Goal: Information Seeking & Learning: Learn about a topic

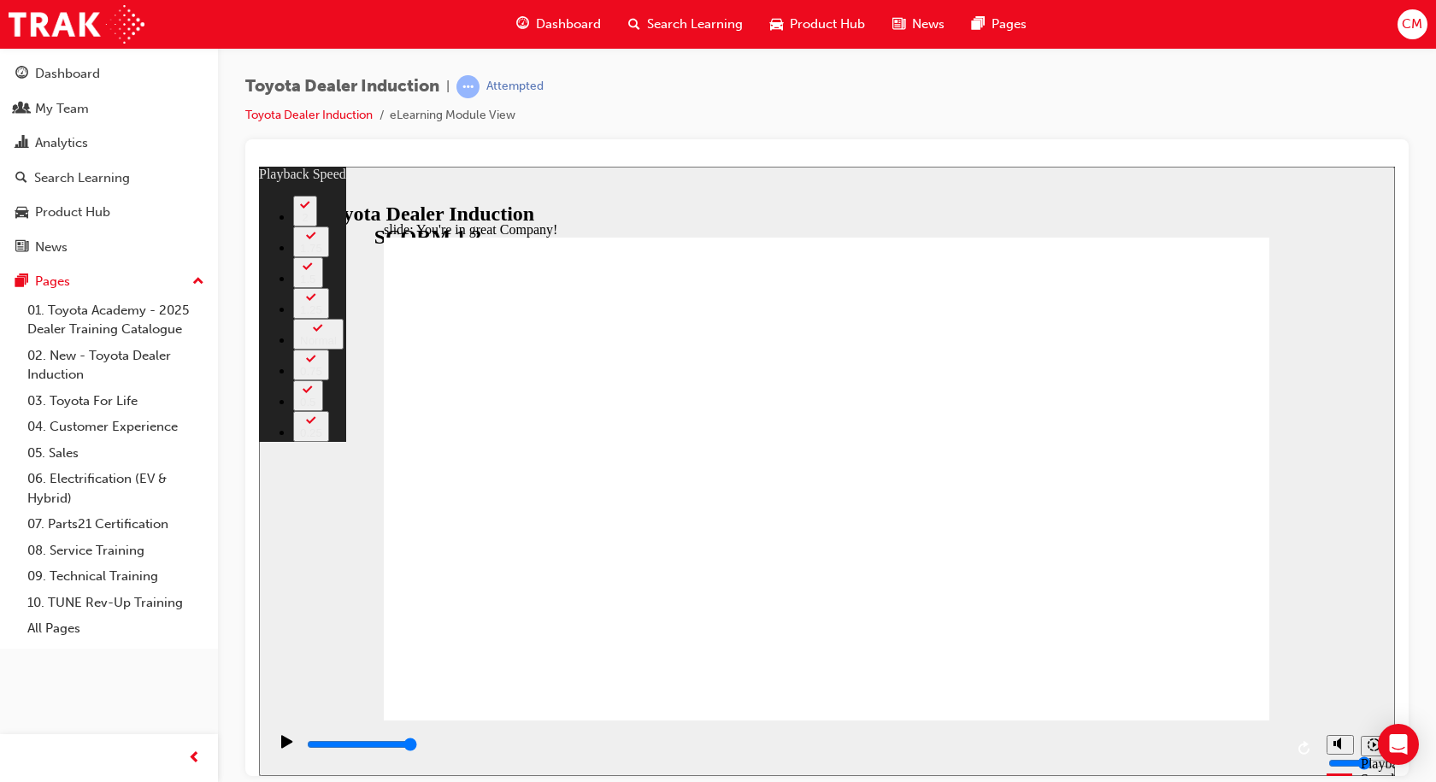
type input "156"
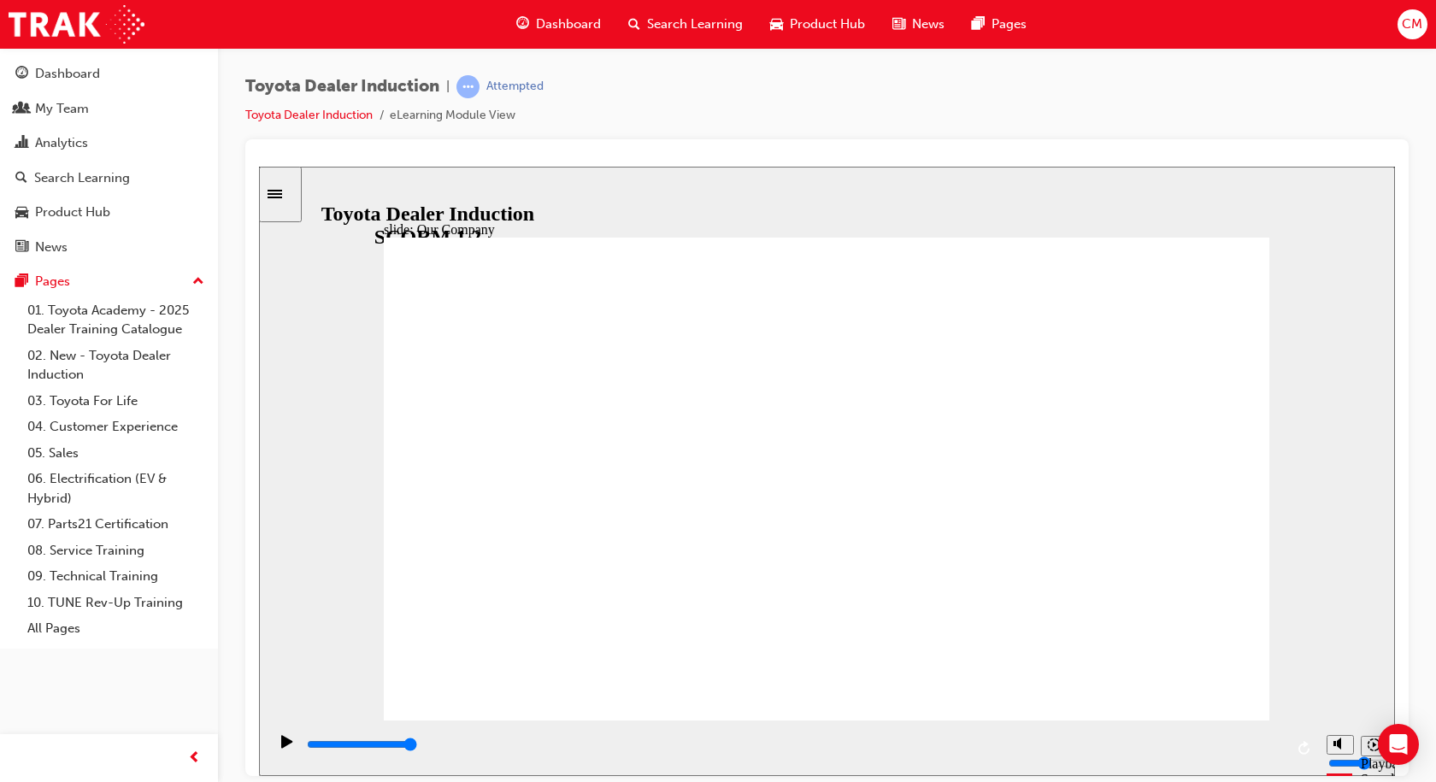
drag, startPoint x: 821, startPoint y: 628, endPoint x: 841, endPoint y: 627, distance: 20.6
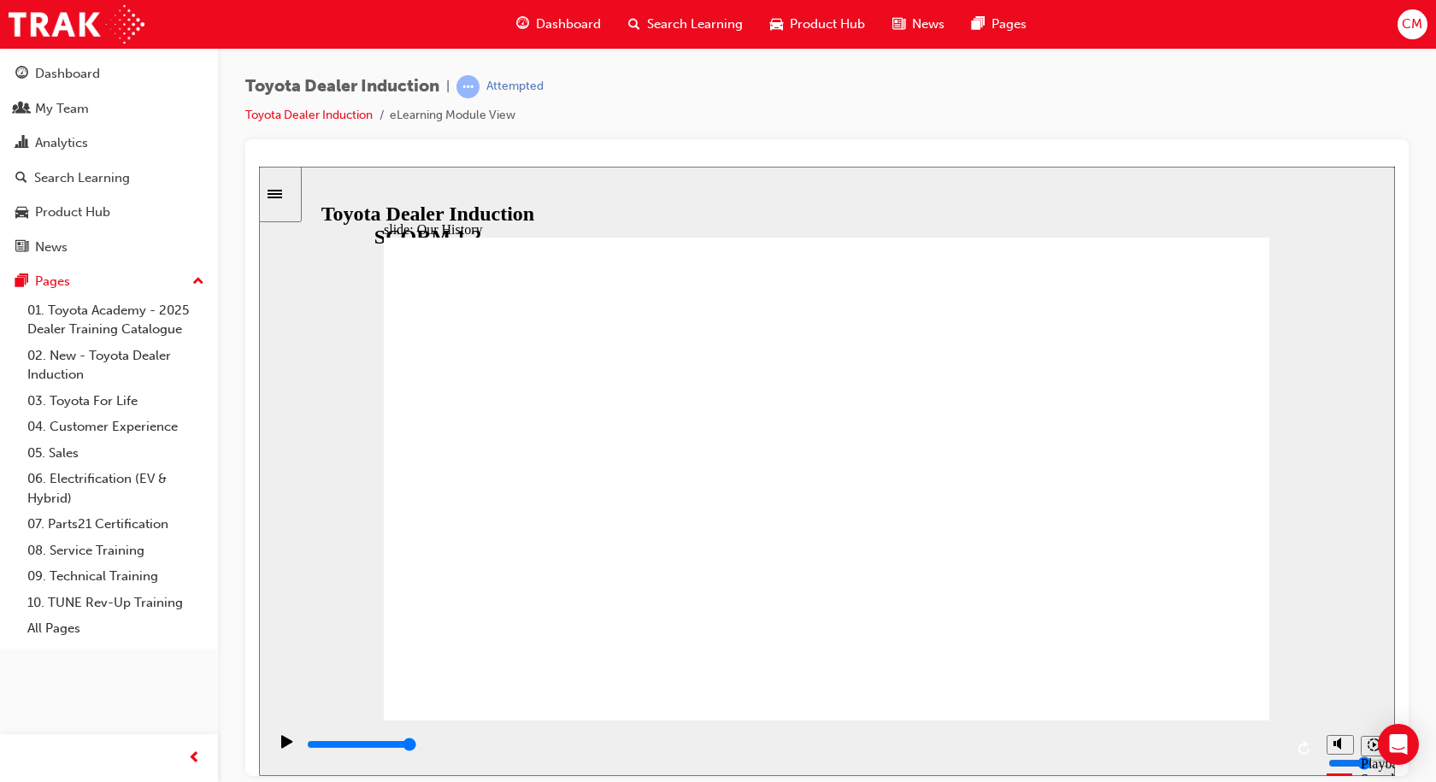
drag, startPoint x: 581, startPoint y: 622, endPoint x: 610, endPoint y: 622, distance: 29.1
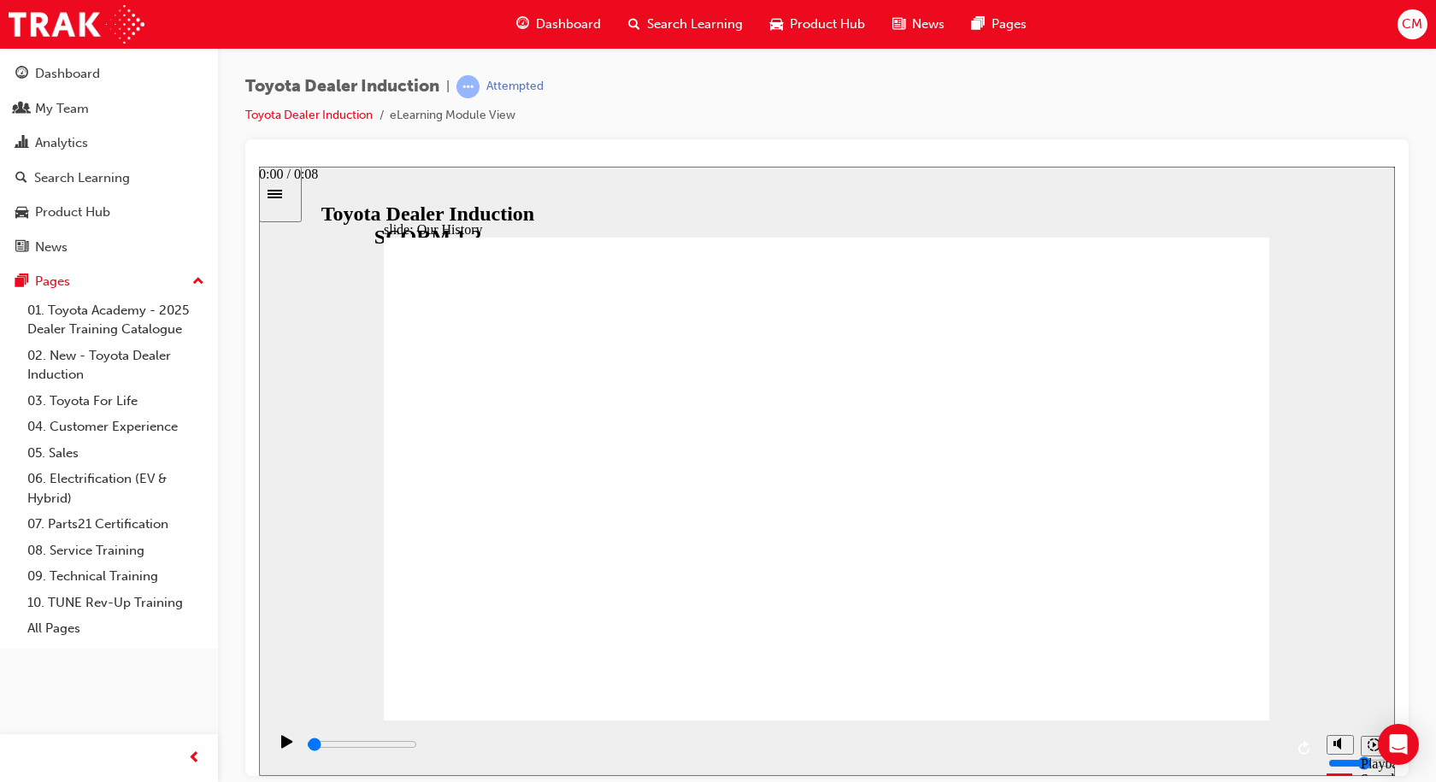
click at [316, 744] on div "playback controls" at bounding box center [794, 744] width 979 height 19
drag, startPoint x: 316, startPoint y: 744, endPoint x: 327, endPoint y: 746, distance: 11.2
click at [327, 746] on div "playback controls" at bounding box center [794, 744] width 979 height 19
click at [281, 747] on icon "Play (Ctrl+Alt+P)" at bounding box center [286, 740] width 11 height 13
drag, startPoint x: 817, startPoint y: 621, endPoint x: 827, endPoint y: 622, distance: 10.4
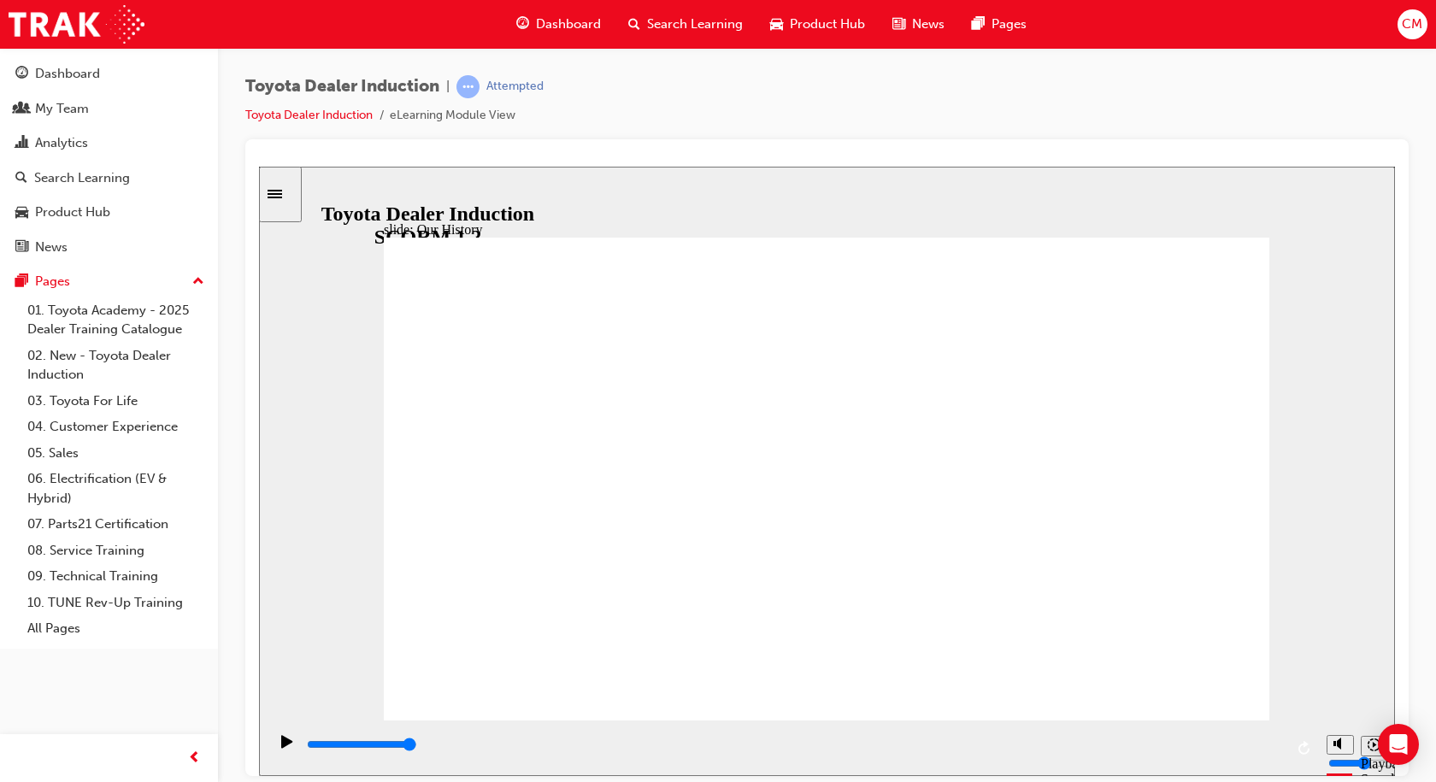
drag, startPoint x: 826, startPoint y: 628, endPoint x: 835, endPoint y: 628, distance: 9.4
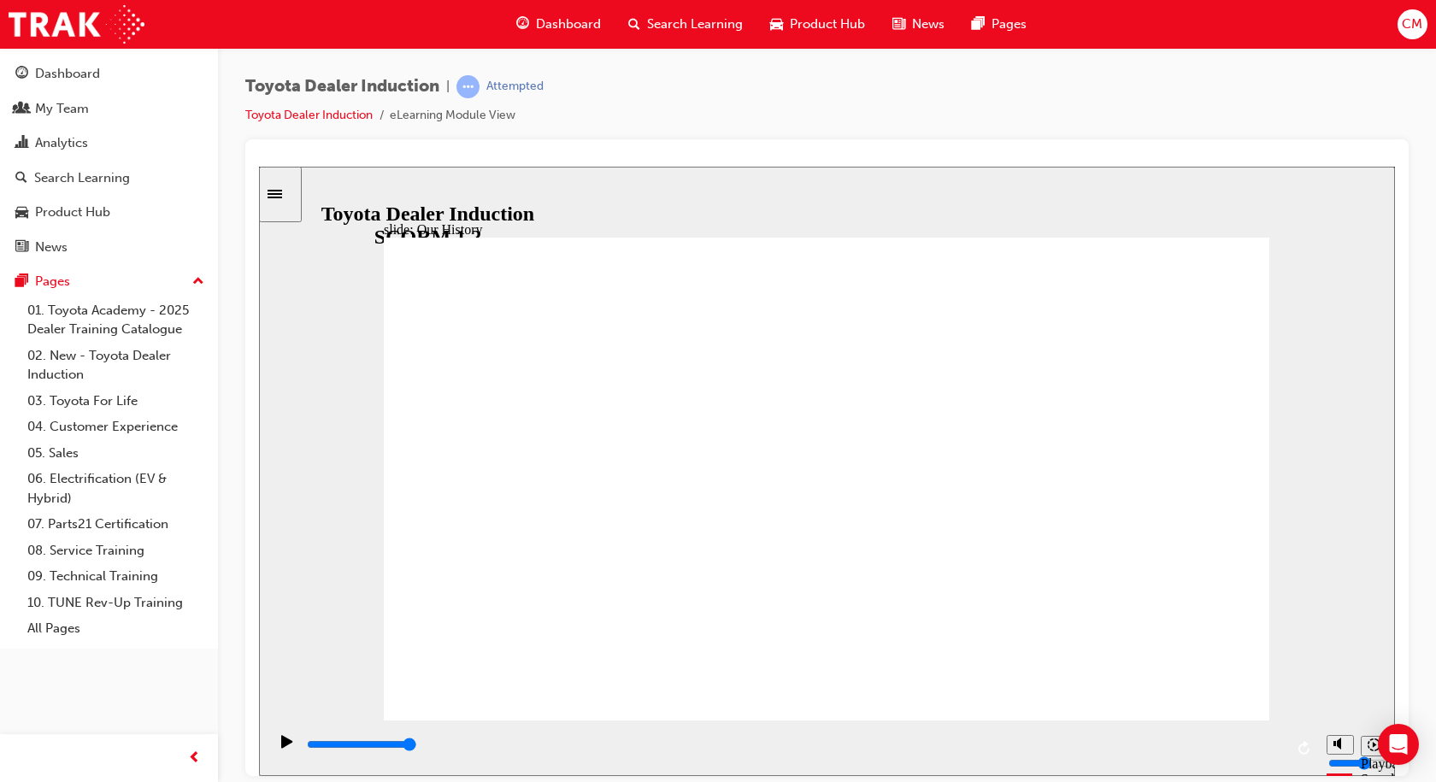
drag, startPoint x: 624, startPoint y: 626, endPoint x: 687, endPoint y: 631, distance: 62.6
drag, startPoint x: 702, startPoint y: 630, endPoint x: 1075, endPoint y: 663, distance: 374.2
drag, startPoint x: 1073, startPoint y: 624, endPoint x: 1074, endPoint y: 610, distance: 14.6
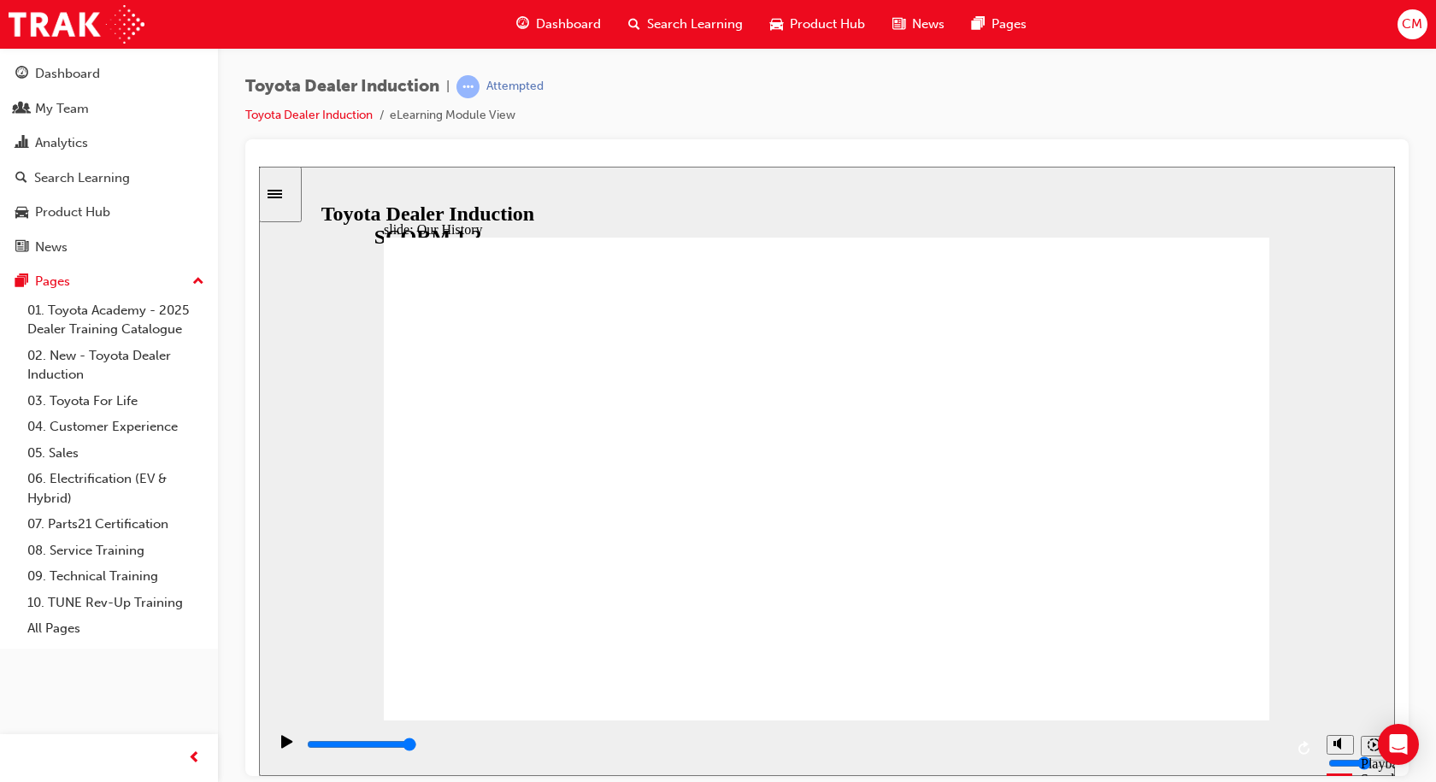
click at [417, 746] on input "slide progress" at bounding box center [362, 744] width 110 height 14
click at [281, 747] on icon "Play (Ctrl+Alt+P)" at bounding box center [286, 740] width 11 height 13
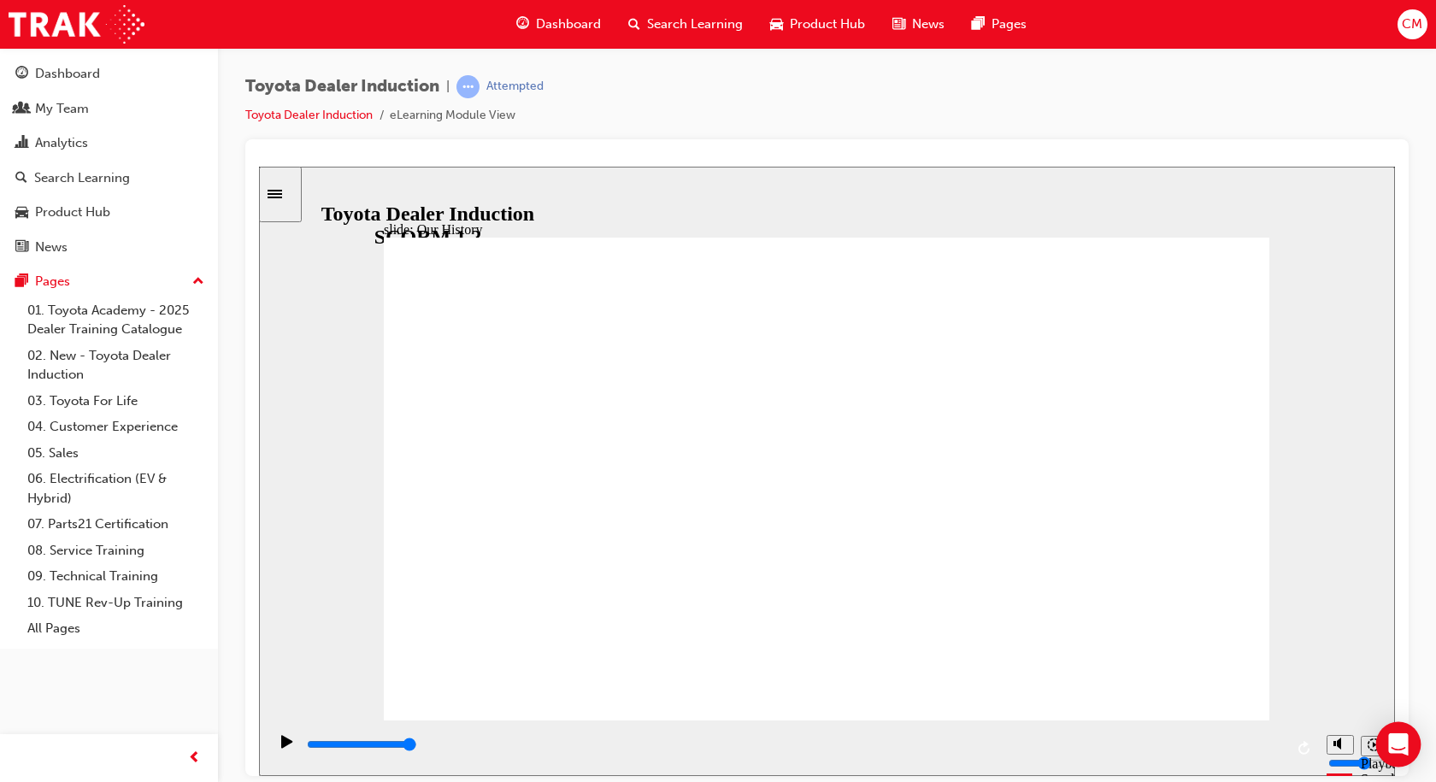
click at [1397, 745] on icon "Open Intercom Messenger" at bounding box center [1399, 745] width 20 height 22
click at [1300, 746] on icon "Replay (Ctrl+Alt+R)" at bounding box center [1304, 747] width 11 height 14
drag, startPoint x: 581, startPoint y: 627, endPoint x: 602, endPoint y: 624, distance: 20.7
drag, startPoint x: 616, startPoint y: 541, endPoint x: 685, endPoint y: 548, distance: 69.6
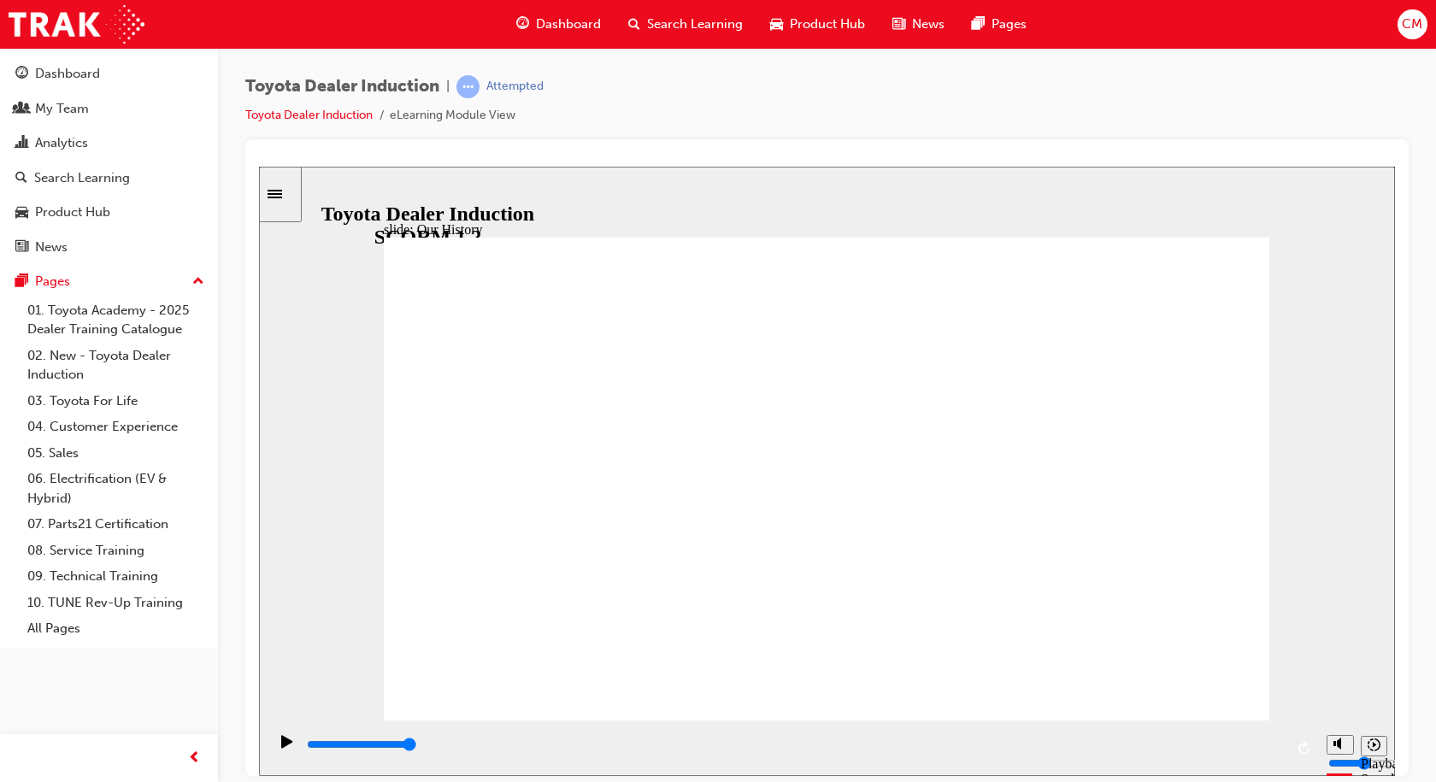
drag, startPoint x: 781, startPoint y: 500, endPoint x: 888, endPoint y: 514, distance: 107.7
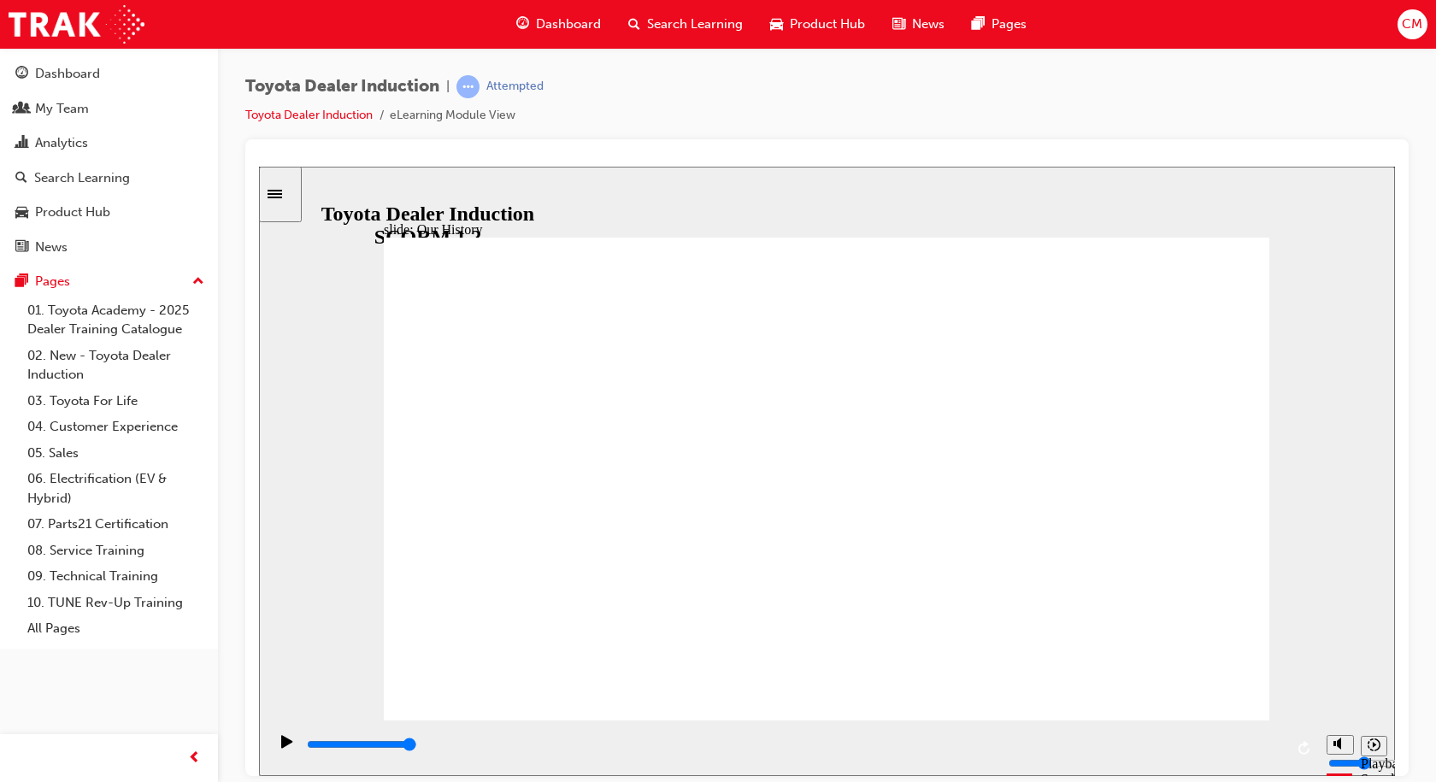
drag, startPoint x: 820, startPoint y: 624, endPoint x: 840, endPoint y: 624, distance: 19.7
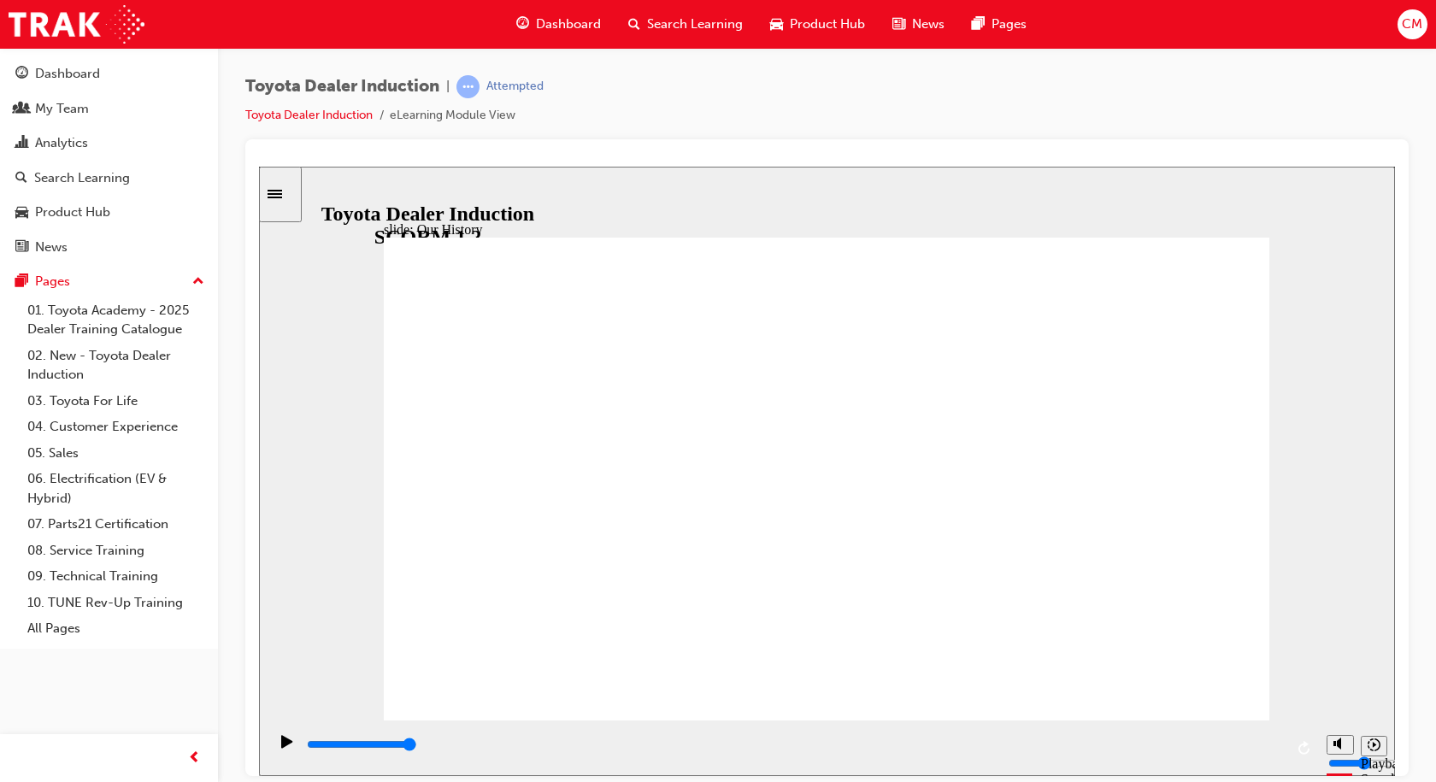
click at [1302, 742] on icon "Replay (Ctrl+Alt+R)" at bounding box center [1306, 747] width 14 height 14
drag, startPoint x: 320, startPoint y: 743, endPoint x: 1323, endPoint y: 750, distance: 1002.9
click at [1323, 750] on section "Playback Speed 2 1.75 1.5 1.25" at bounding box center [827, 748] width 1136 height 56
type input "8300"
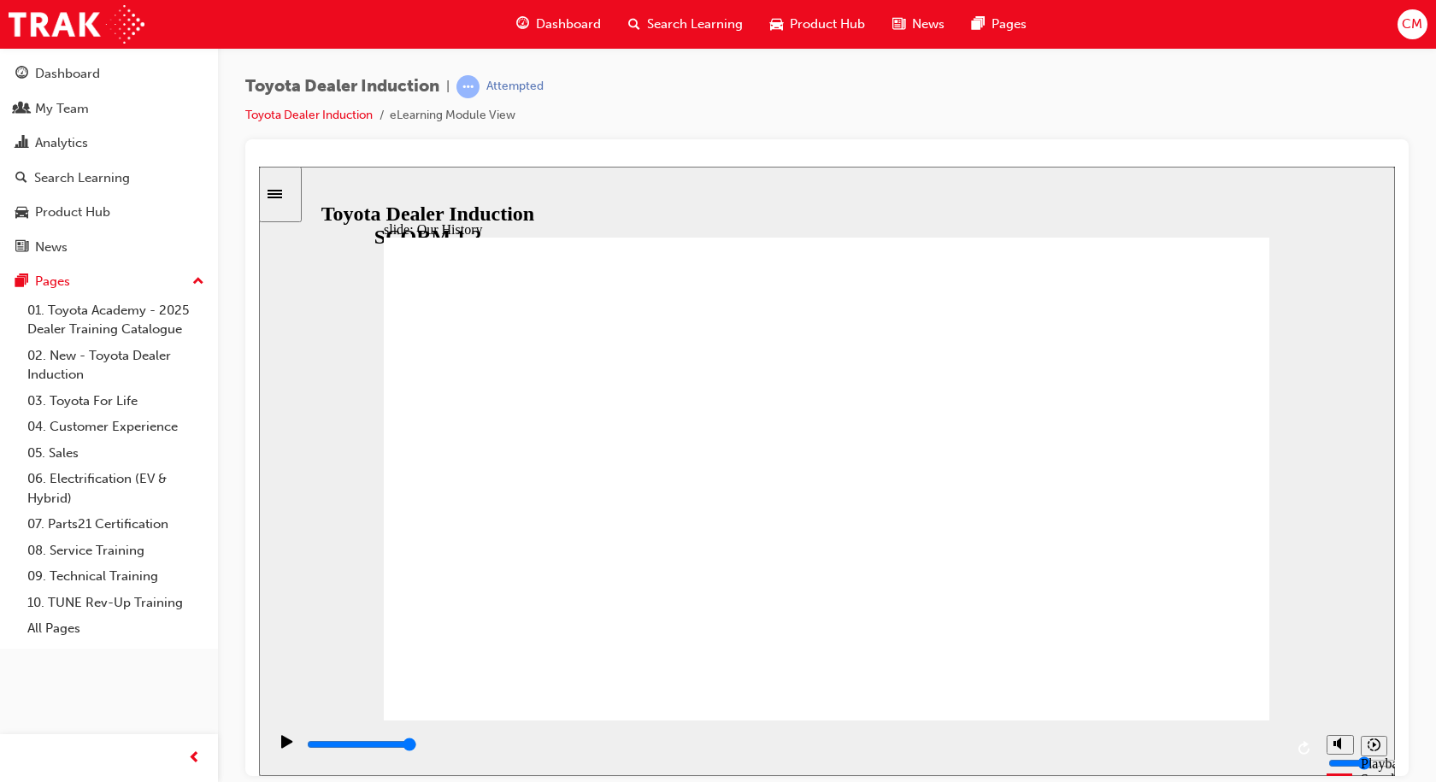
drag, startPoint x: 569, startPoint y: 545, endPoint x: 644, endPoint y: 608, distance: 97.7
drag, startPoint x: 1067, startPoint y: 634, endPoint x: 951, endPoint y: 629, distance: 116.4
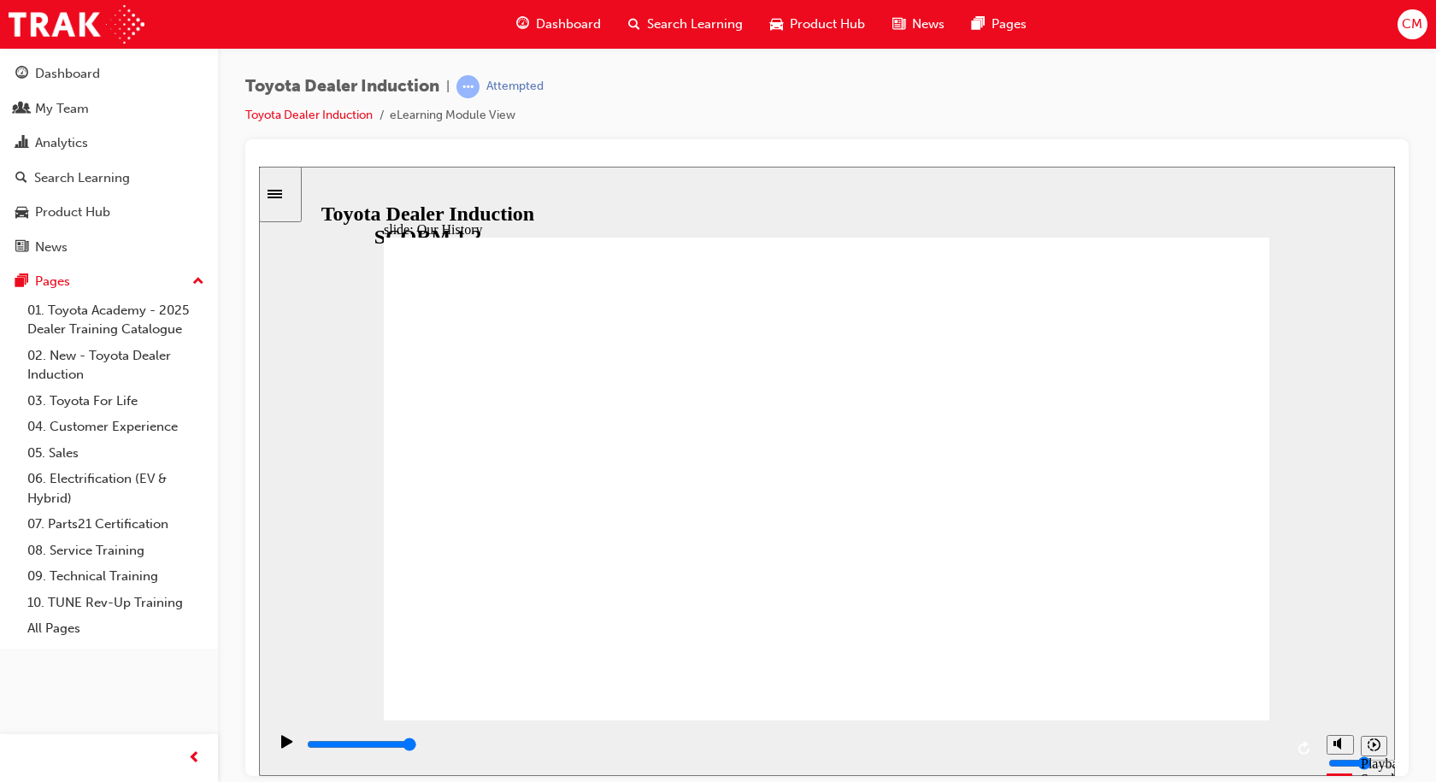
drag, startPoint x: 1070, startPoint y: 614, endPoint x: 846, endPoint y: 622, distance: 224.2
type input "3"
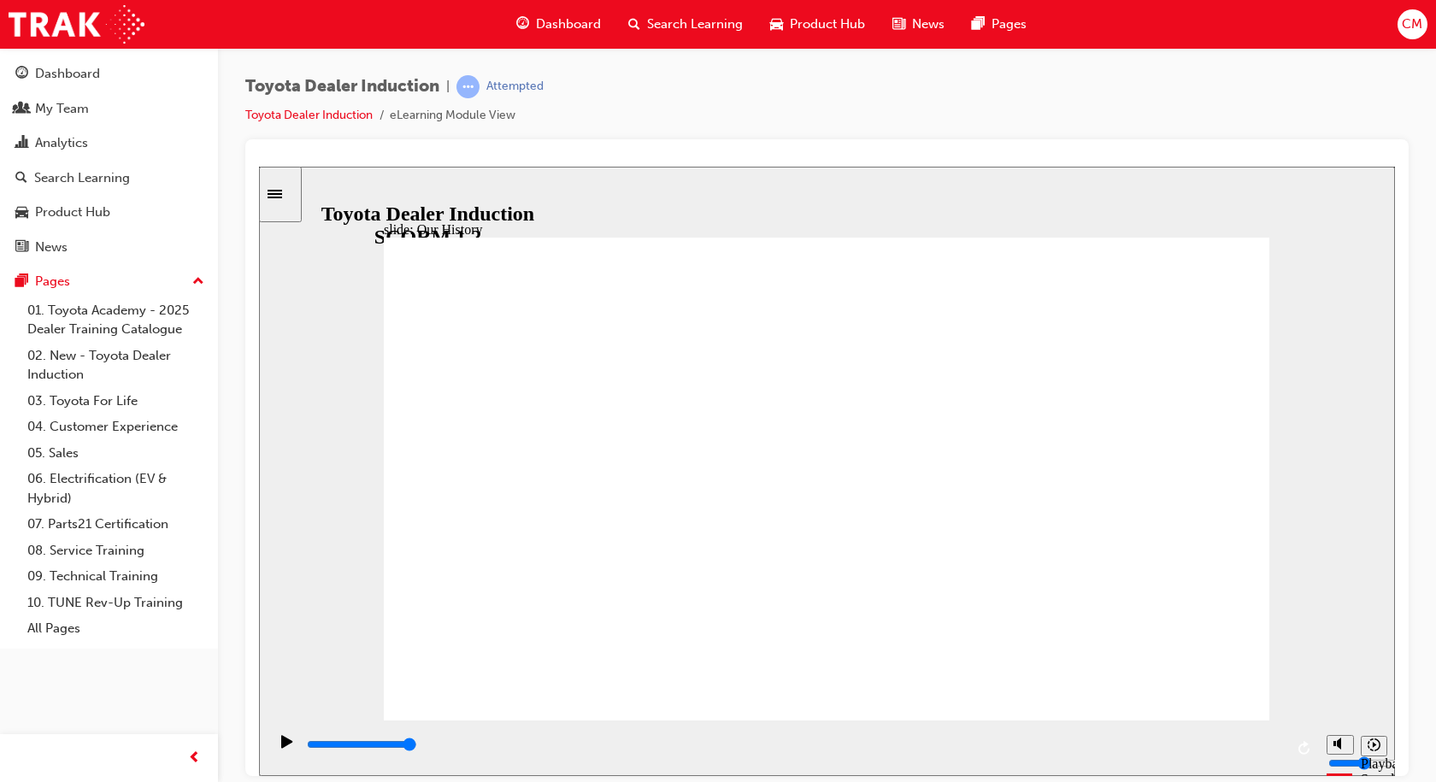
drag, startPoint x: 823, startPoint y: 621, endPoint x: 1027, endPoint y: 620, distance: 203.5
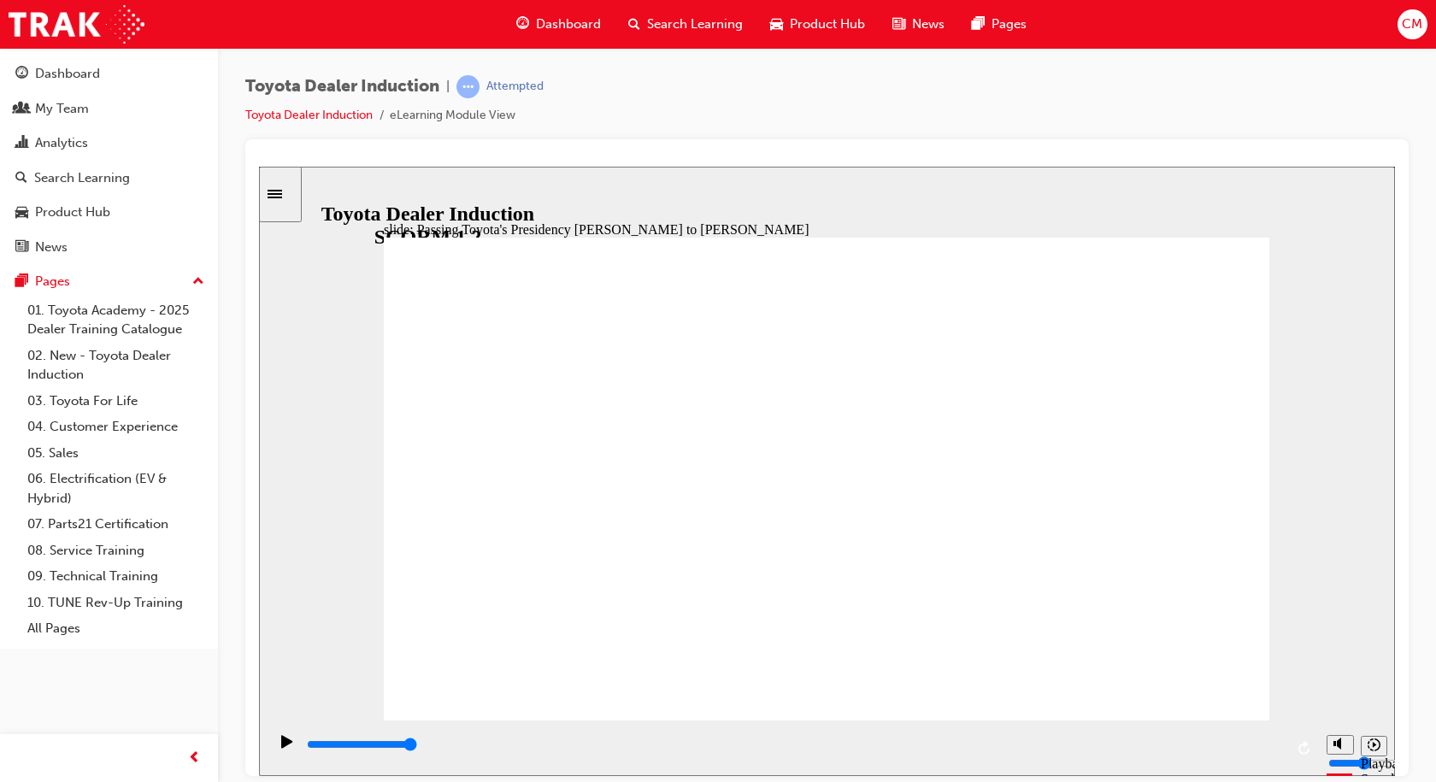
type input "5000"
radio input "true"
type input "4800"
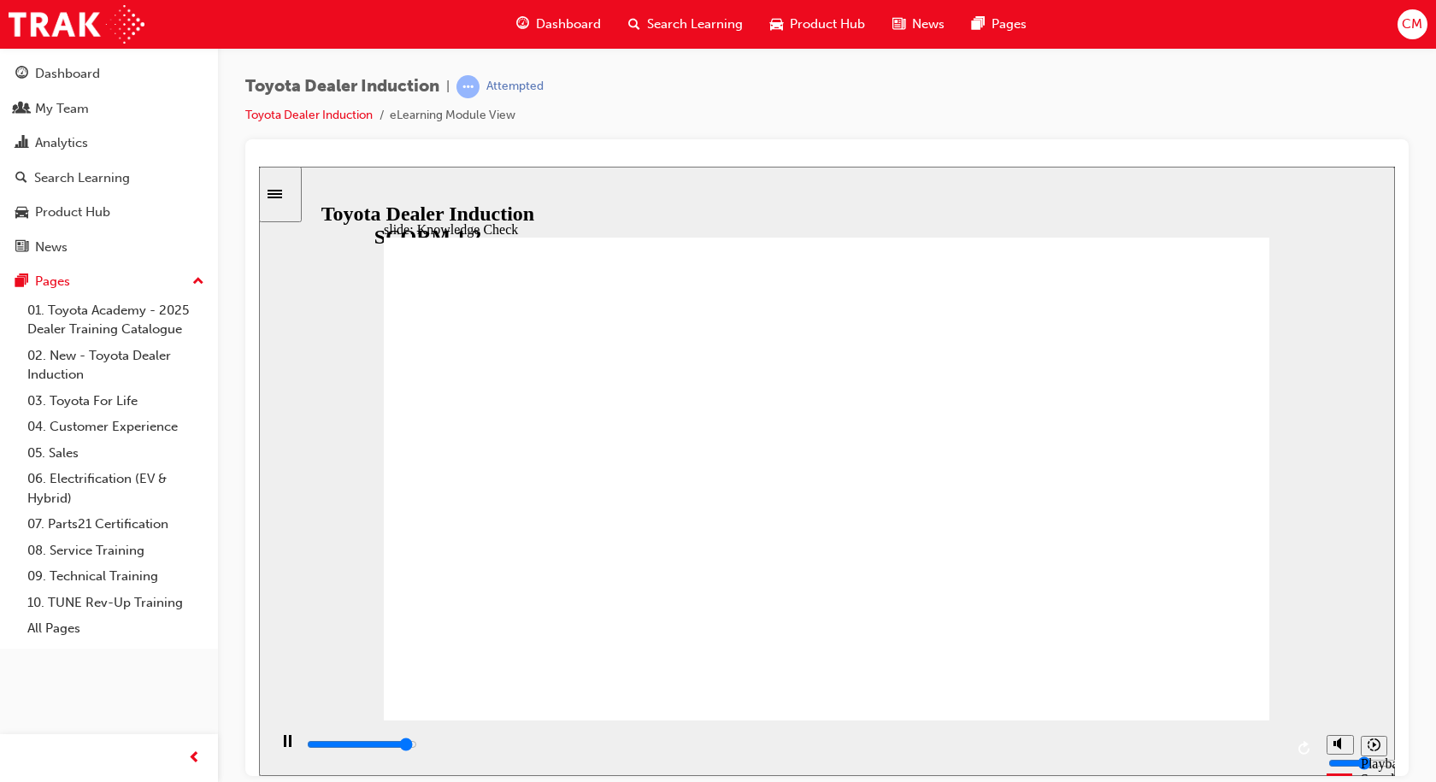
radio input "true"
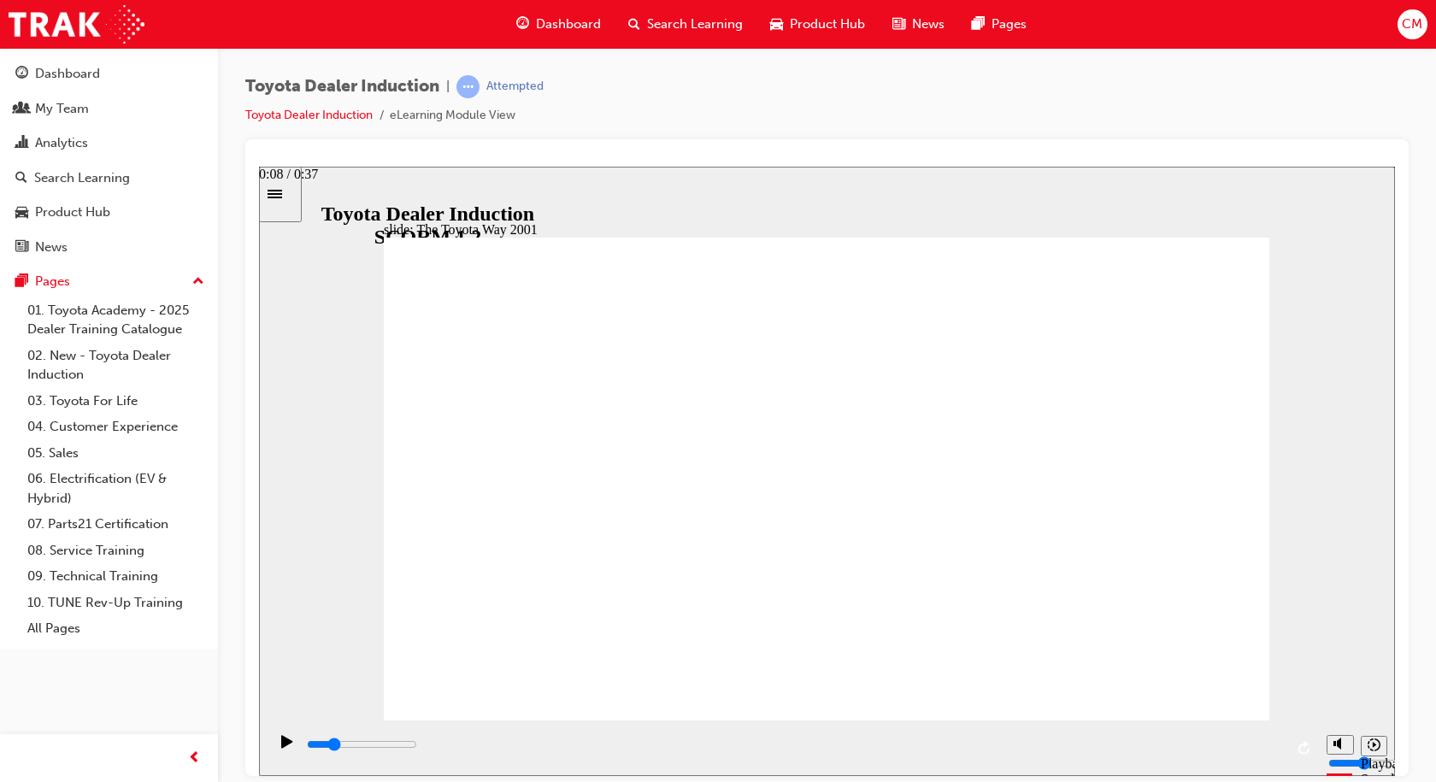
click at [417, 747] on input "slide progress" at bounding box center [362, 744] width 110 height 14
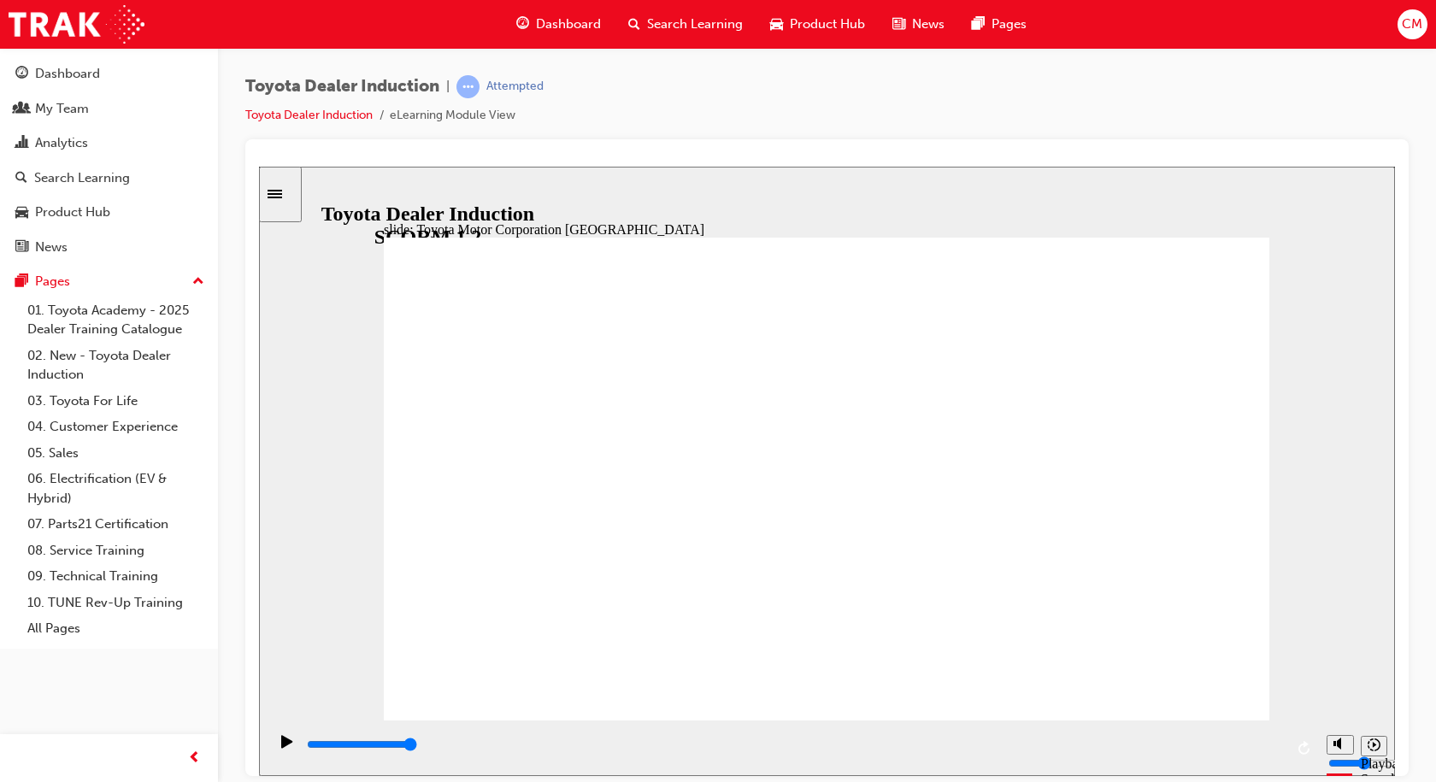
type input "15300"
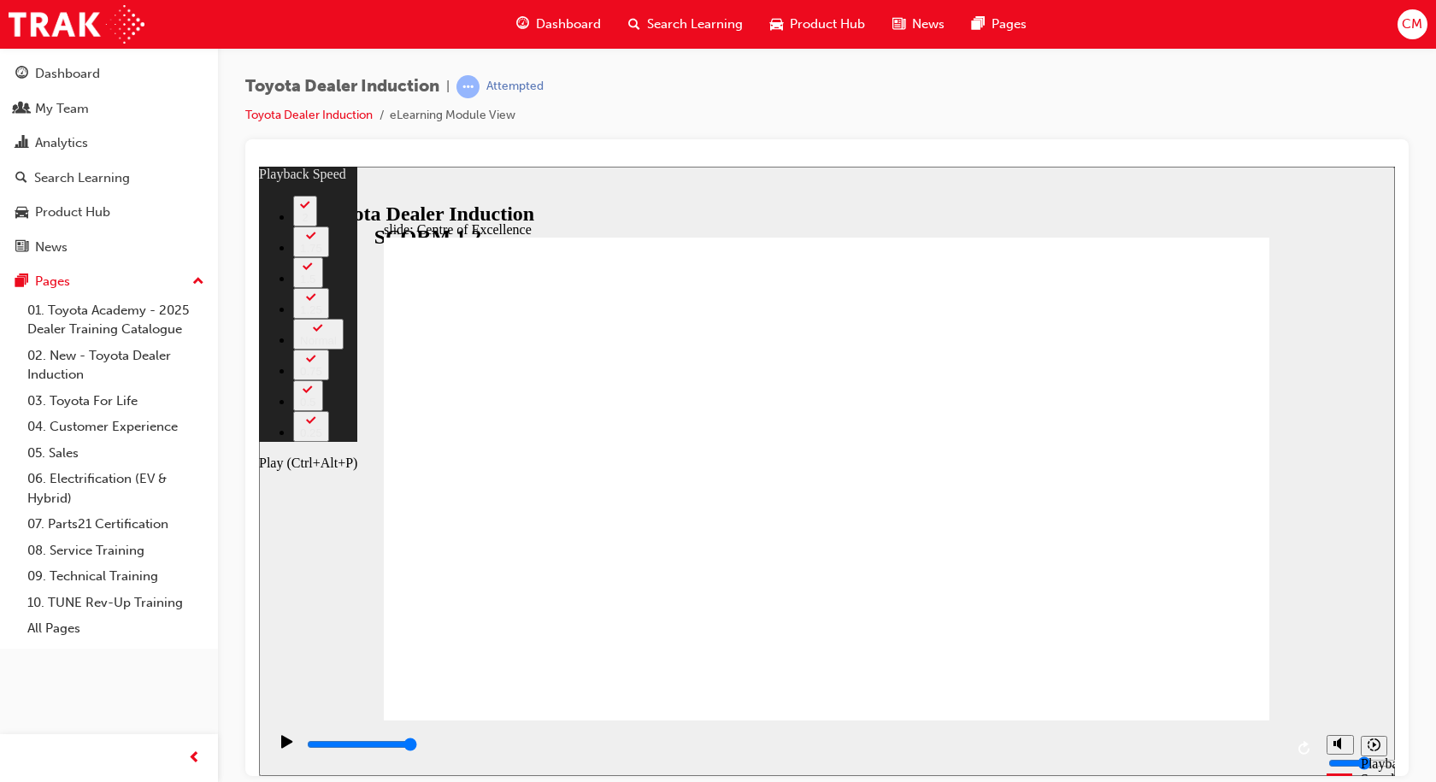
type input "7"
click at [281, 746] on icon "Play (Ctrl+Alt+P)" at bounding box center [286, 740] width 11 height 13
type input "15300"
type input "7"
click at [281, 746] on icon "Play (Ctrl+Alt+P)" at bounding box center [286, 740] width 11 height 13
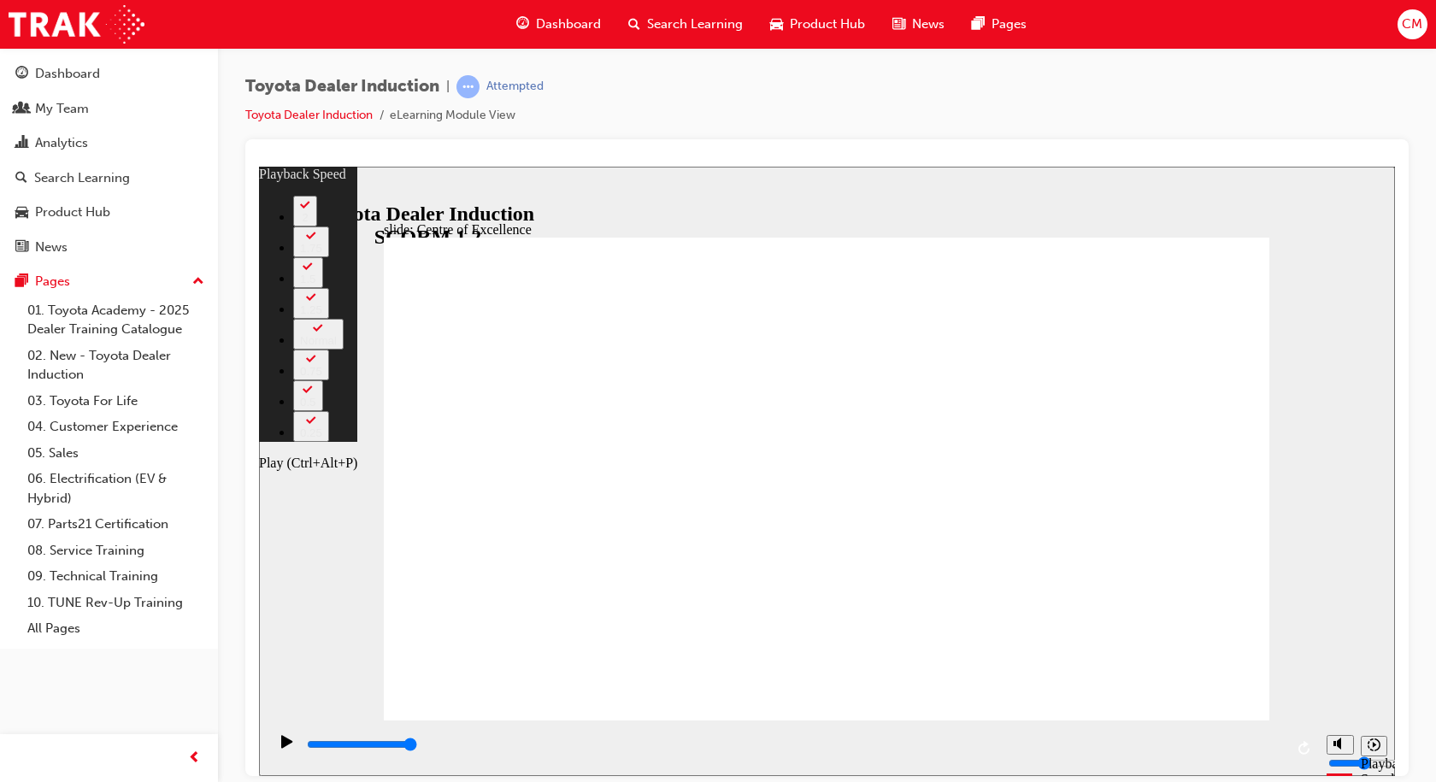
type input "15300"
type input "51"
click at [281, 746] on icon "Play (Ctrl+Alt+P)" at bounding box center [286, 740] width 11 height 13
type input "15300"
type input "54"
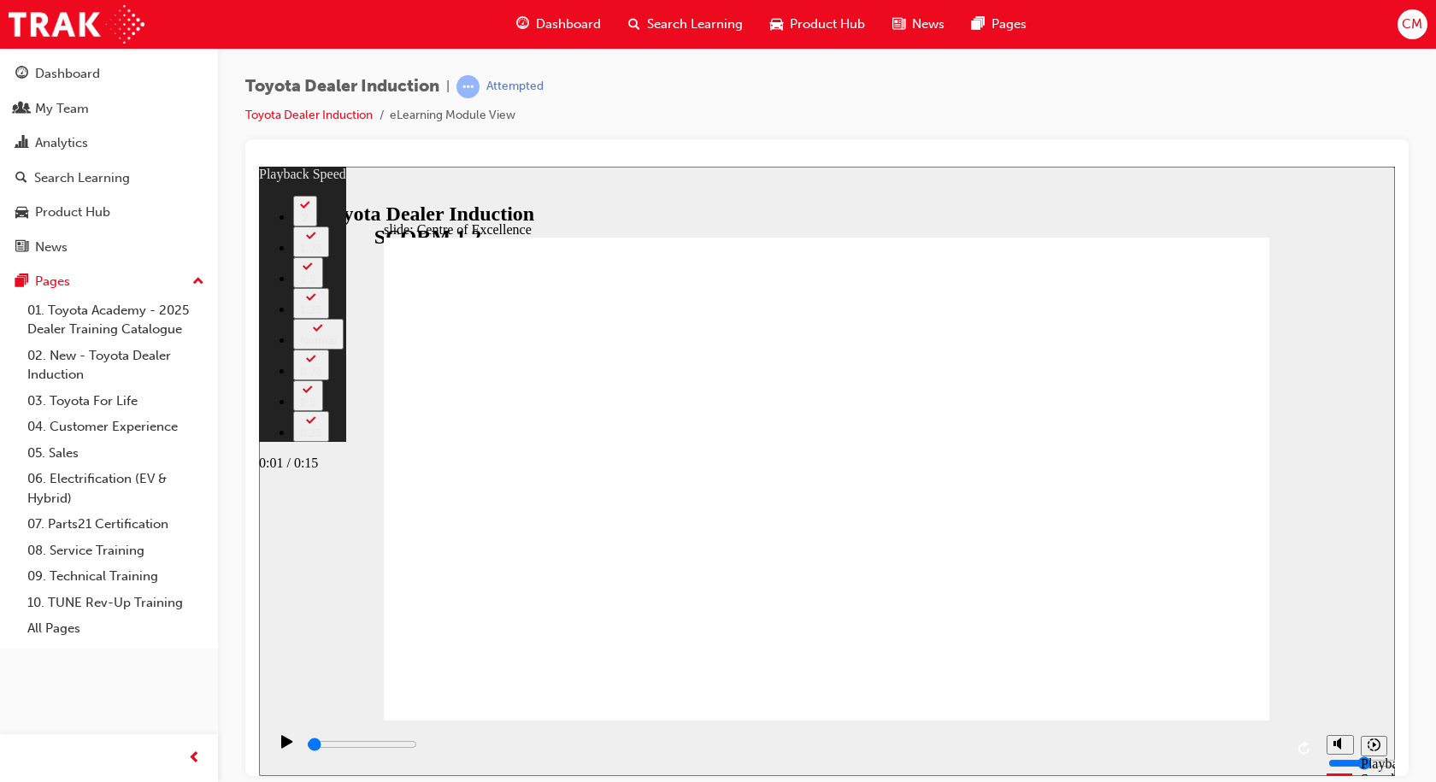
type input "0"
drag, startPoint x: 1275, startPoint y: 748, endPoint x: 294, endPoint y: 733, distance: 980.8
click at [294, 733] on div "playback controls" at bounding box center [793, 748] width 1051 height 56
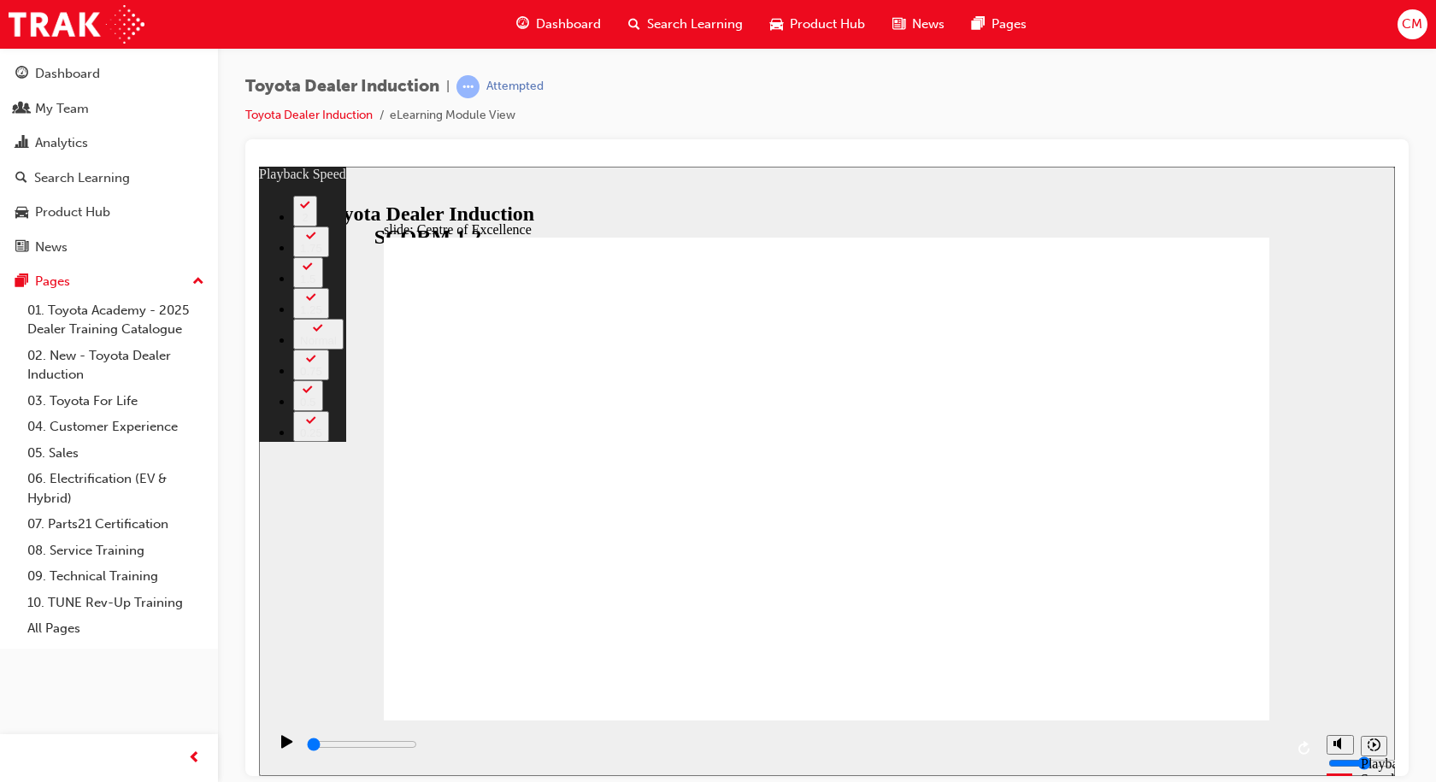
type input "248"
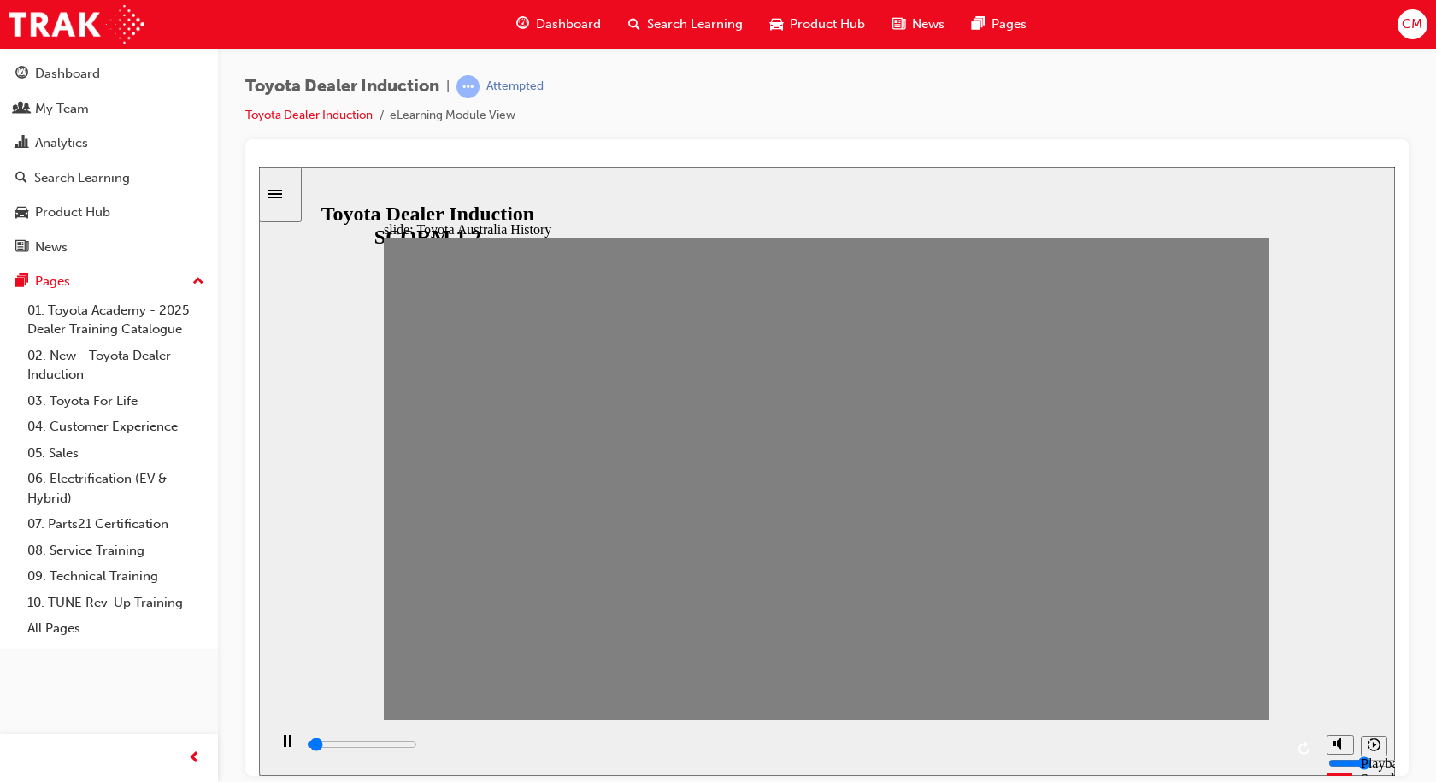
drag, startPoint x: 413, startPoint y: 489, endPoint x: 450, endPoint y: 492, distance: 36.9
drag, startPoint x: 445, startPoint y: 504, endPoint x: 481, endPoint y: 492, distance: 38.1
drag, startPoint x: 489, startPoint y: 492, endPoint x: 516, endPoint y: 491, distance: 26.6
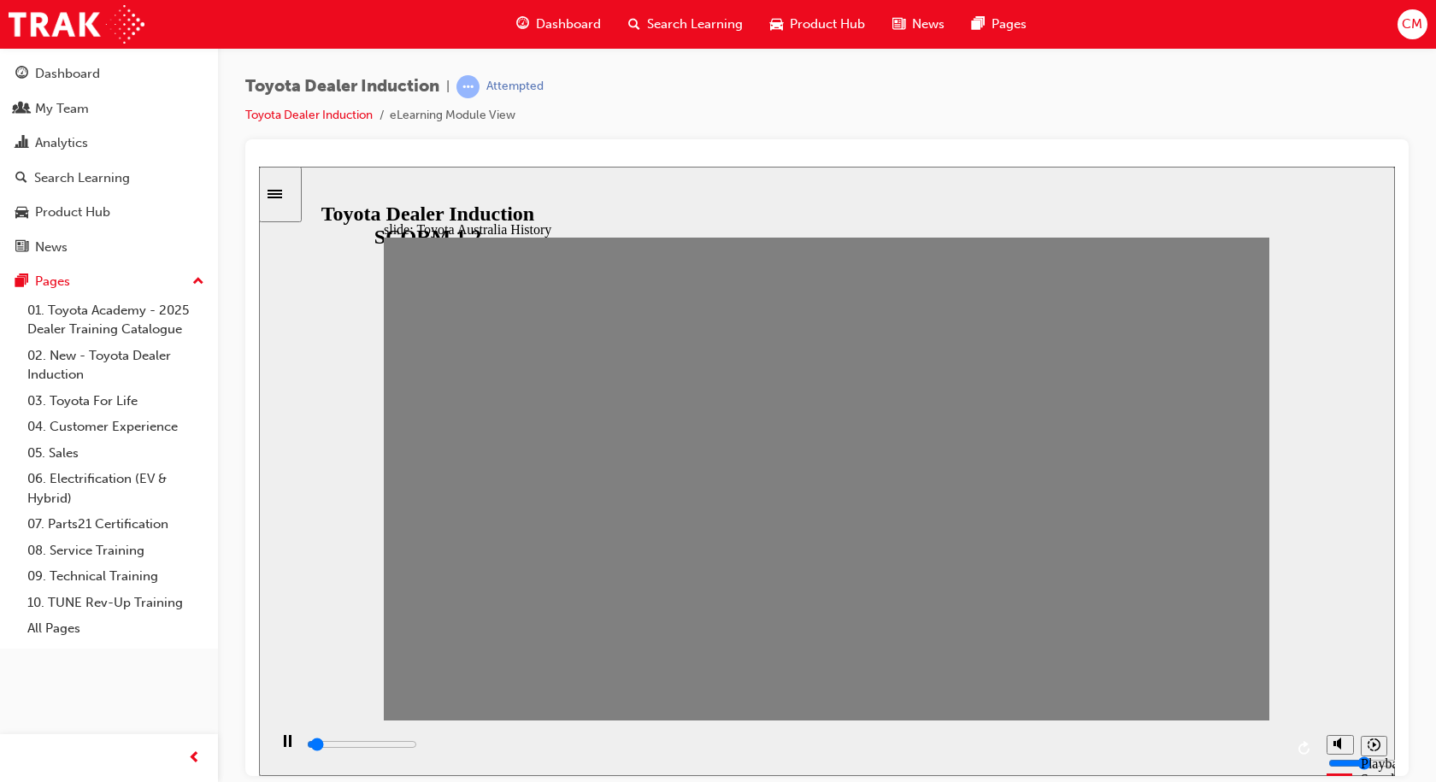
drag, startPoint x: 530, startPoint y: 492, endPoint x: 563, endPoint y: 495, distance: 32.7
drag, startPoint x: 569, startPoint y: 490, endPoint x: 603, endPoint y: 503, distance: 35.7
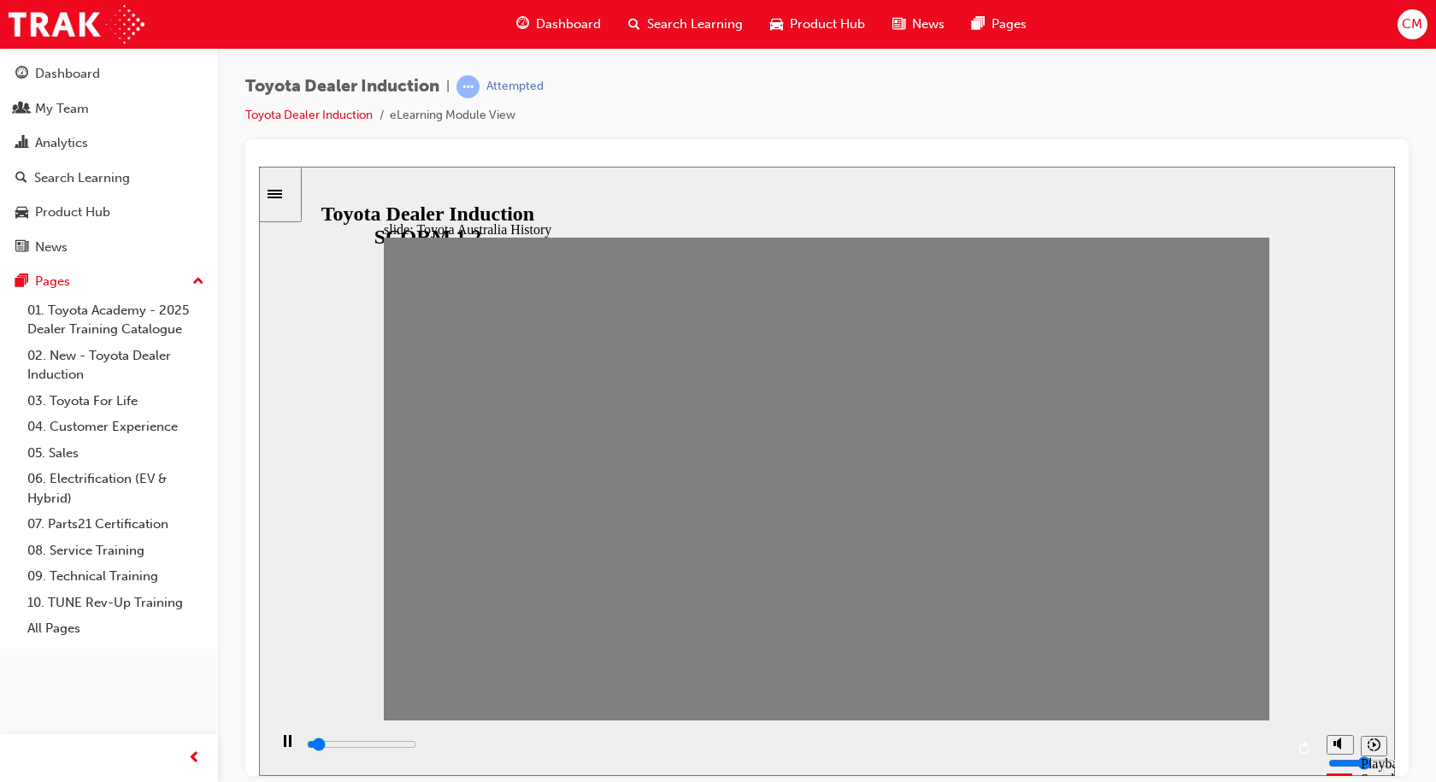
drag, startPoint x: 615, startPoint y: 496, endPoint x: 646, endPoint y: 498, distance: 30.8
drag, startPoint x: 649, startPoint y: 485, endPoint x: 685, endPoint y: 491, distance: 36.4
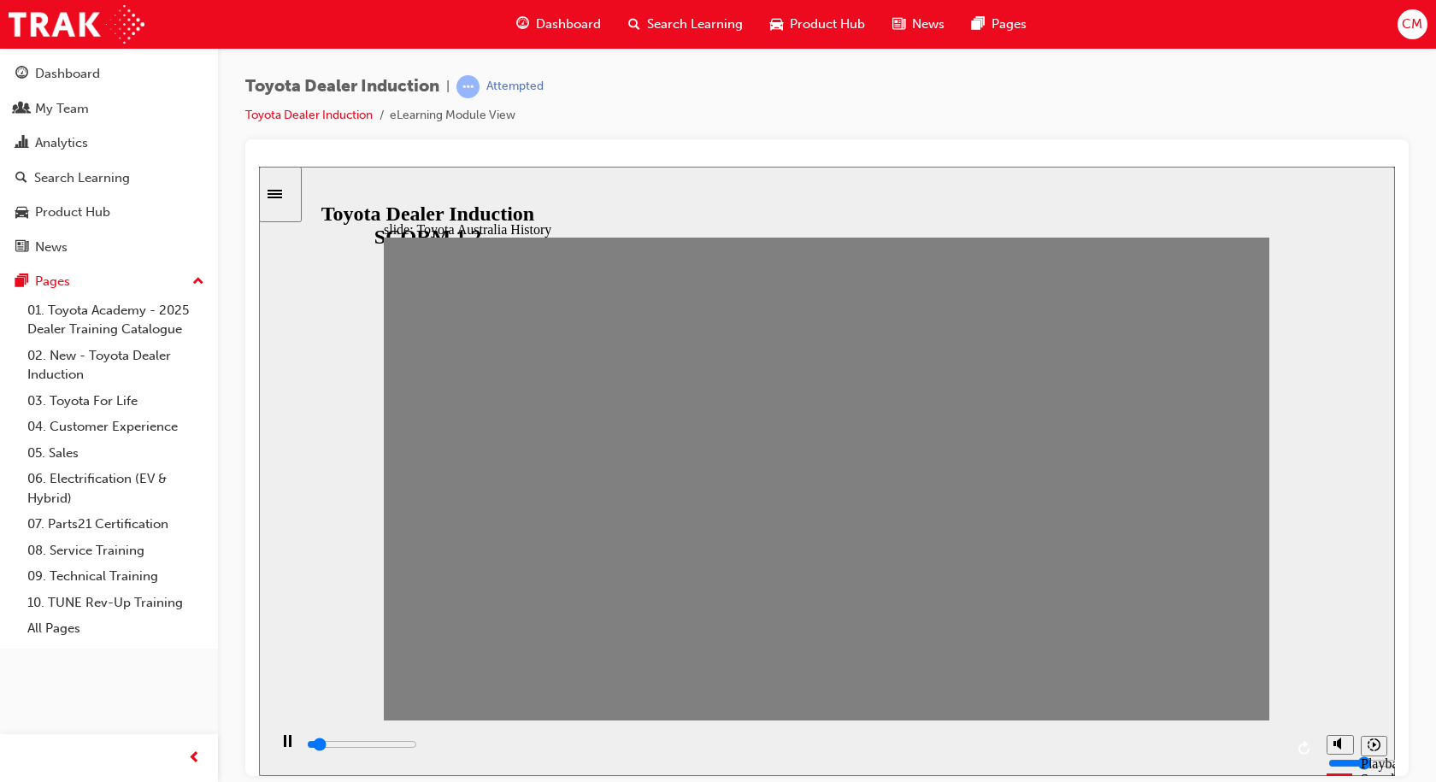
drag, startPoint x: 694, startPoint y: 490, endPoint x: 723, endPoint y: 488, distance: 29.1
drag, startPoint x: 743, startPoint y: 490, endPoint x: 769, endPoint y: 494, distance: 26.0
drag, startPoint x: 770, startPoint y: 491, endPoint x: 803, endPoint y: 499, distance: 33.6
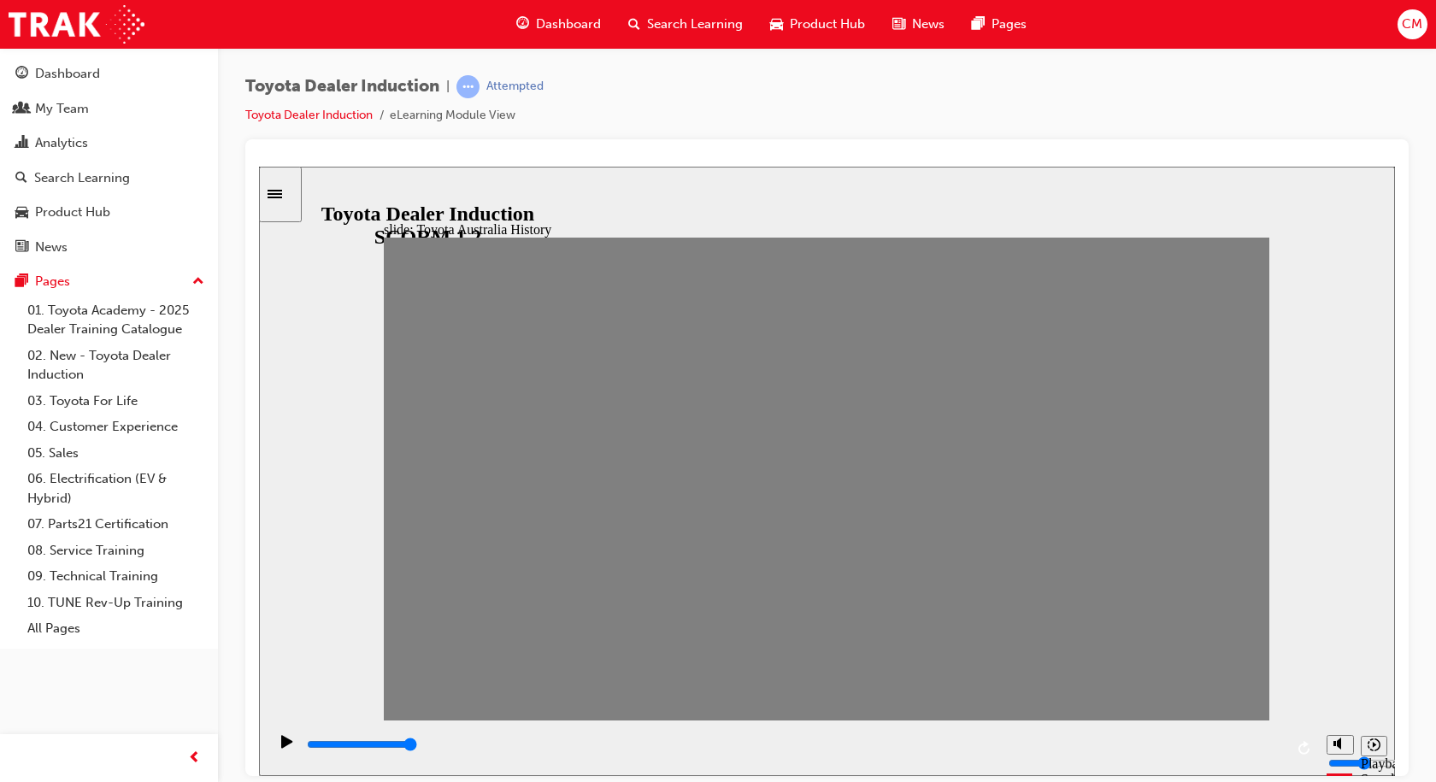
drag, startPoint x: 818, startPoint y: 491, endPoint x: 846, endPoint y: 494, distance: 27.6
drag, startPoint x: 862, startPoint y: 488, endPoint x: 890, endPoint y: 492, distance: 28.4
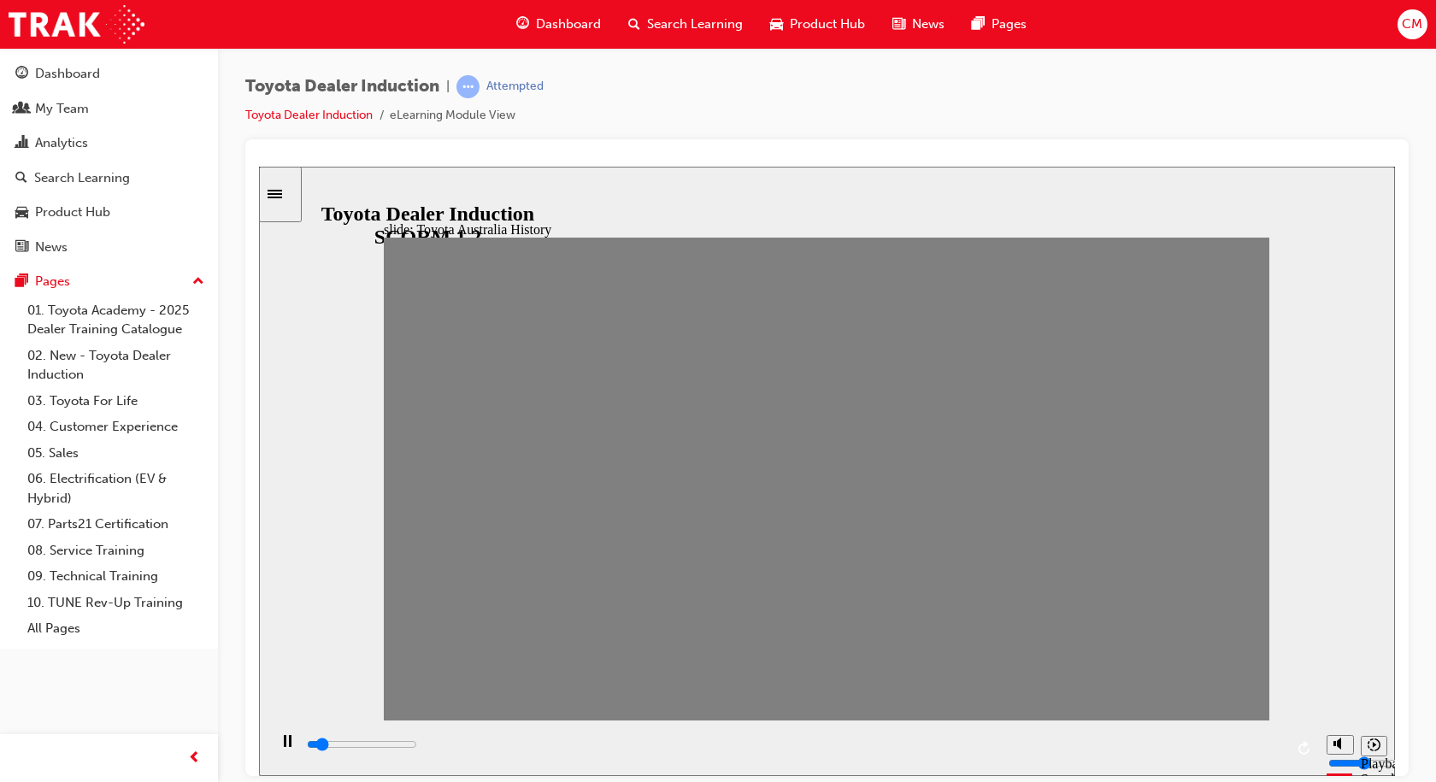
drag, startPoint x: 893, startPoint y: 490, endPoint x: 916, endPoint y: 498, distance: 24.3
drag, startPoint x: 946, startPoint y: 486, endPoint x: 988, endPoint y: 487, distance: 41.1
drag, startPoint x: 988, startPoint y: 487, endPoint x: 1011, endPoint y: 489, distance: 23.1
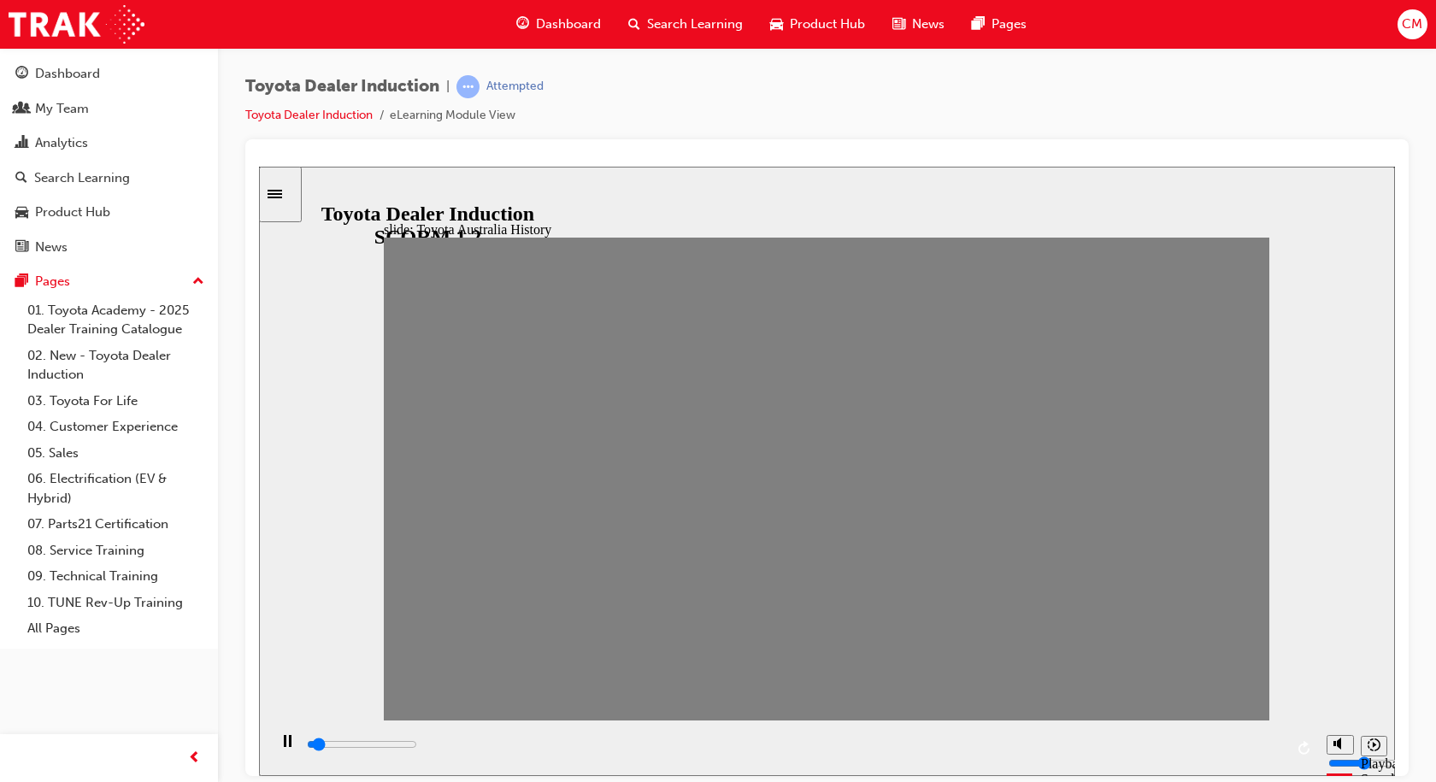
drag, startPoint x: 1021, startPoint y: 487, endPoint x: 1047, endPoint y: 491, distance: 25.9
drag, startPoint x: 1052, startPoint y: 491, endPoint x: 1081, endPoint y: 498, distance: 30.1
drag, startPoint x: 1104, startPoint y: 498, endPoint x: 1145, endPoint y: 494, distance: 41.2
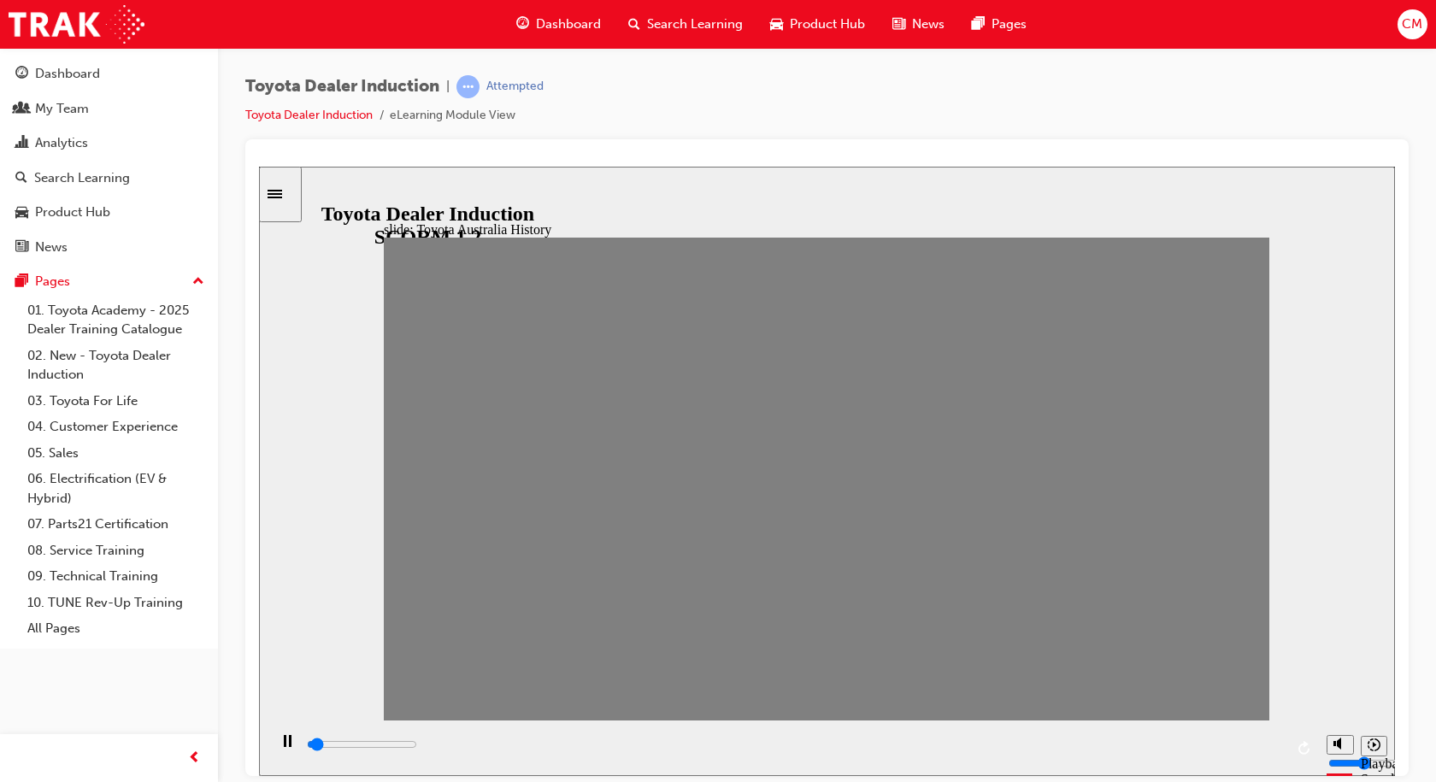
drag, startPoint x: 1145, startPoint y: 493, endPoint x: 1170, endPoint y: 493, distance: 24.8
drag, startPoint x: 1170, startPoint y: 493, endPoint x: 1221, endPoint y: 497, distance: 51.4
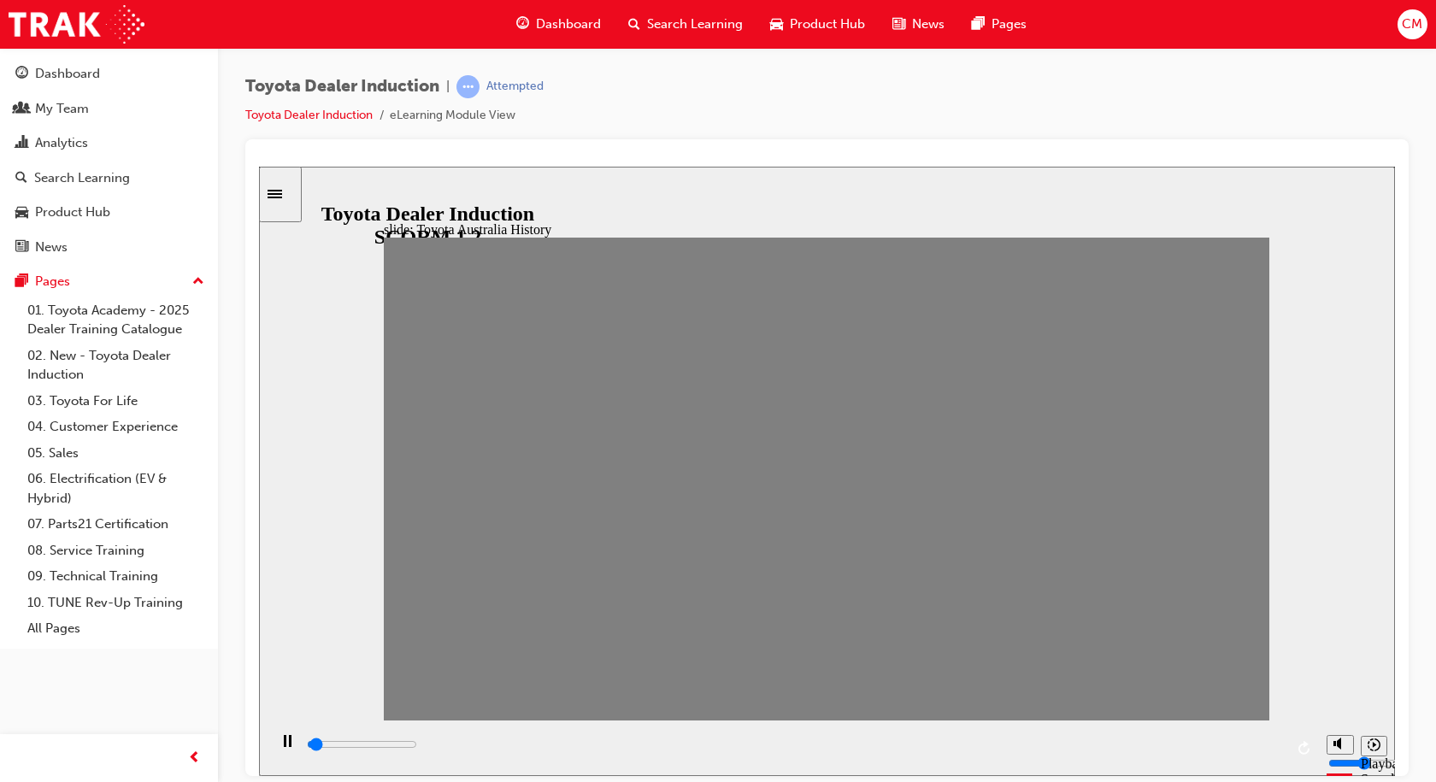
drag, startPoint x: 1201, startPoint y: 498, endPoint x: 1217, endPoint y: 495, distance: 15.6
drag, startPoint x: 1224, startPoint y: 492, endPoint x: 1248, endPoint y: 514, distance: 32.1
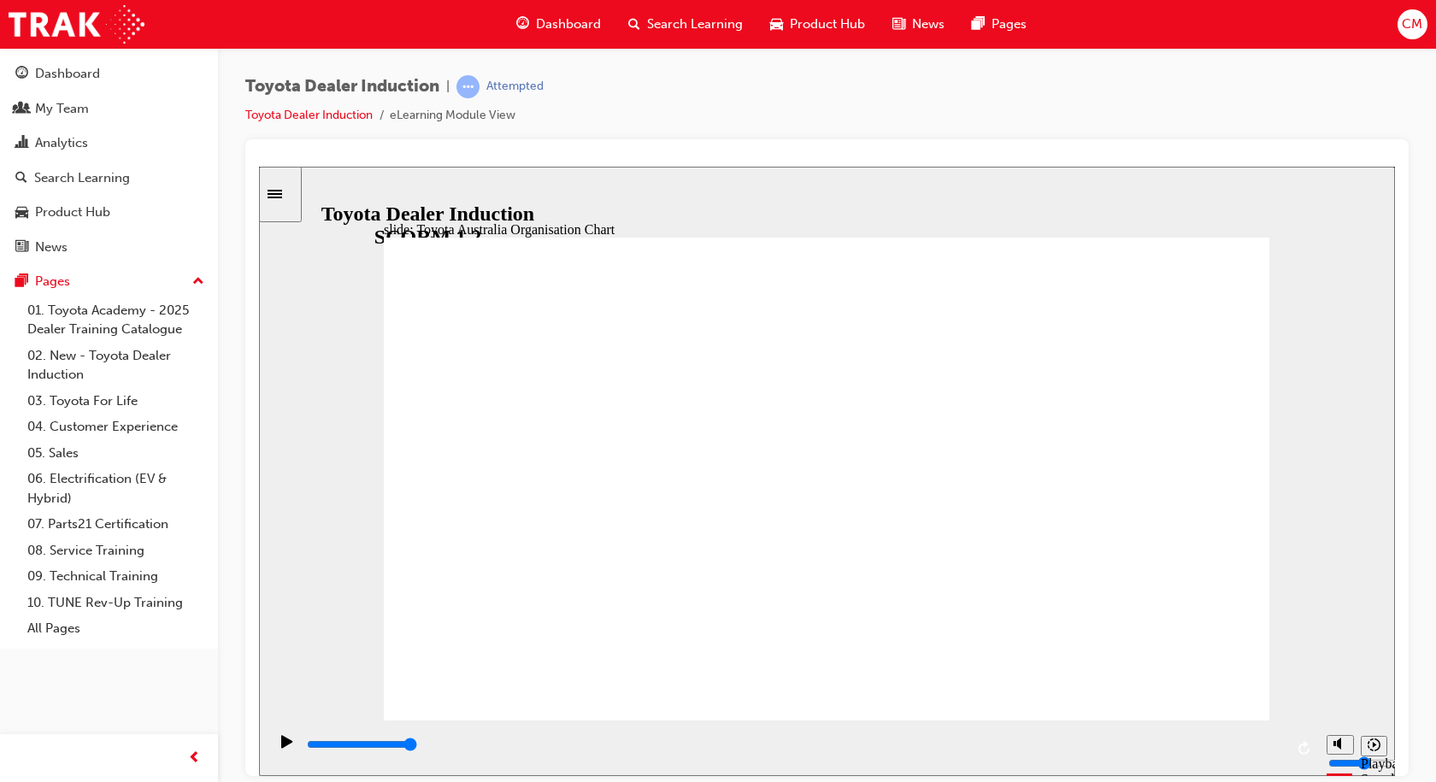
type input "5000"
radio input "true"
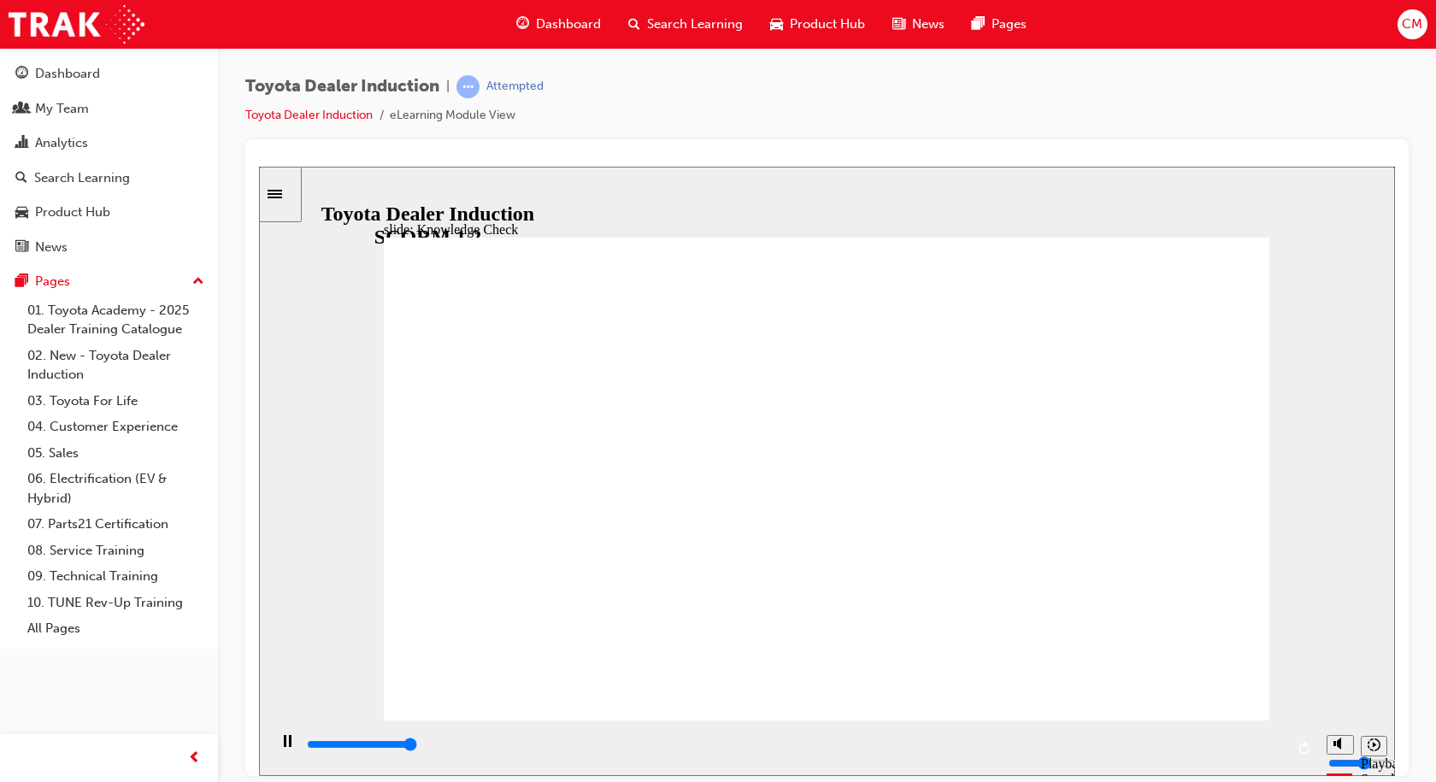
type input "5000"
radio input "true"
type input "5000"
radio input "true"
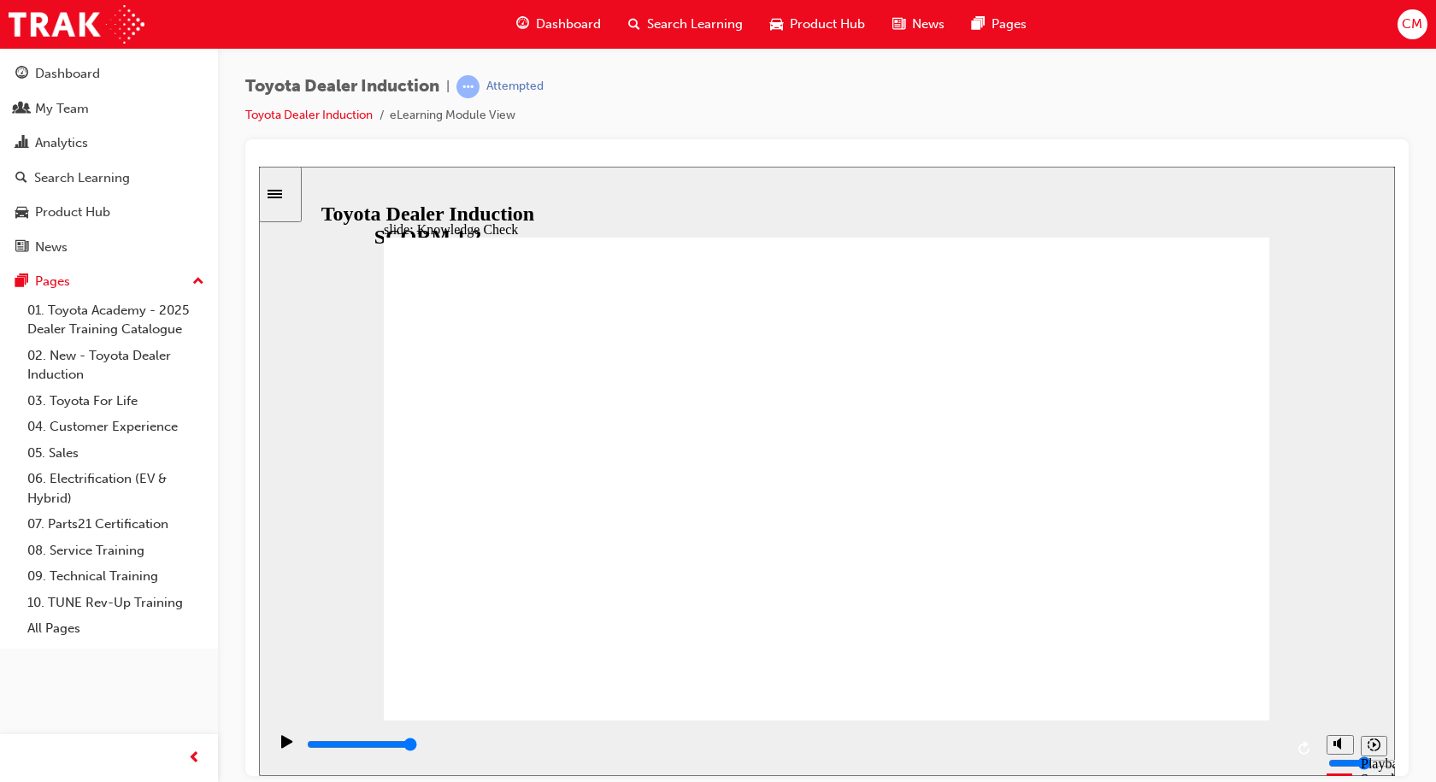
type input "9200"
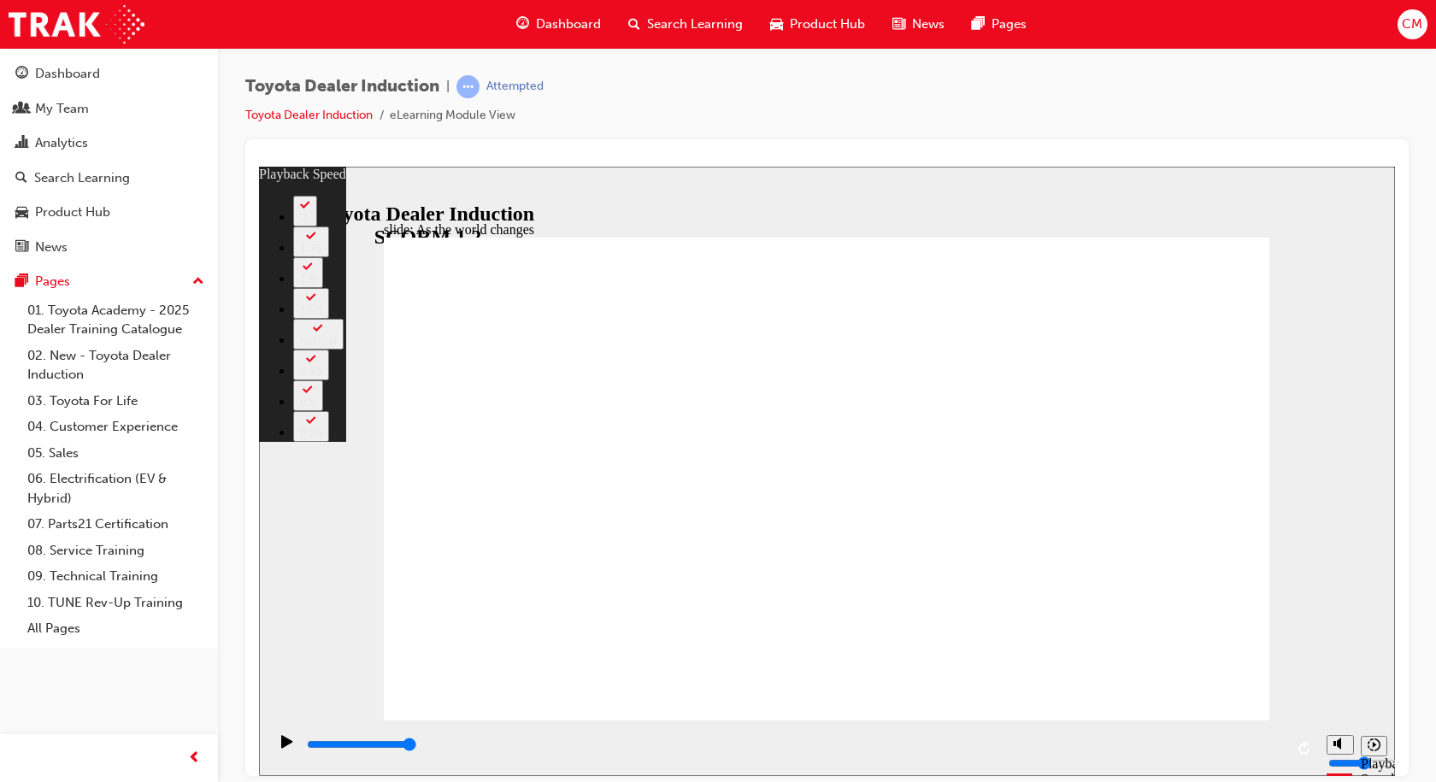
type input "128"
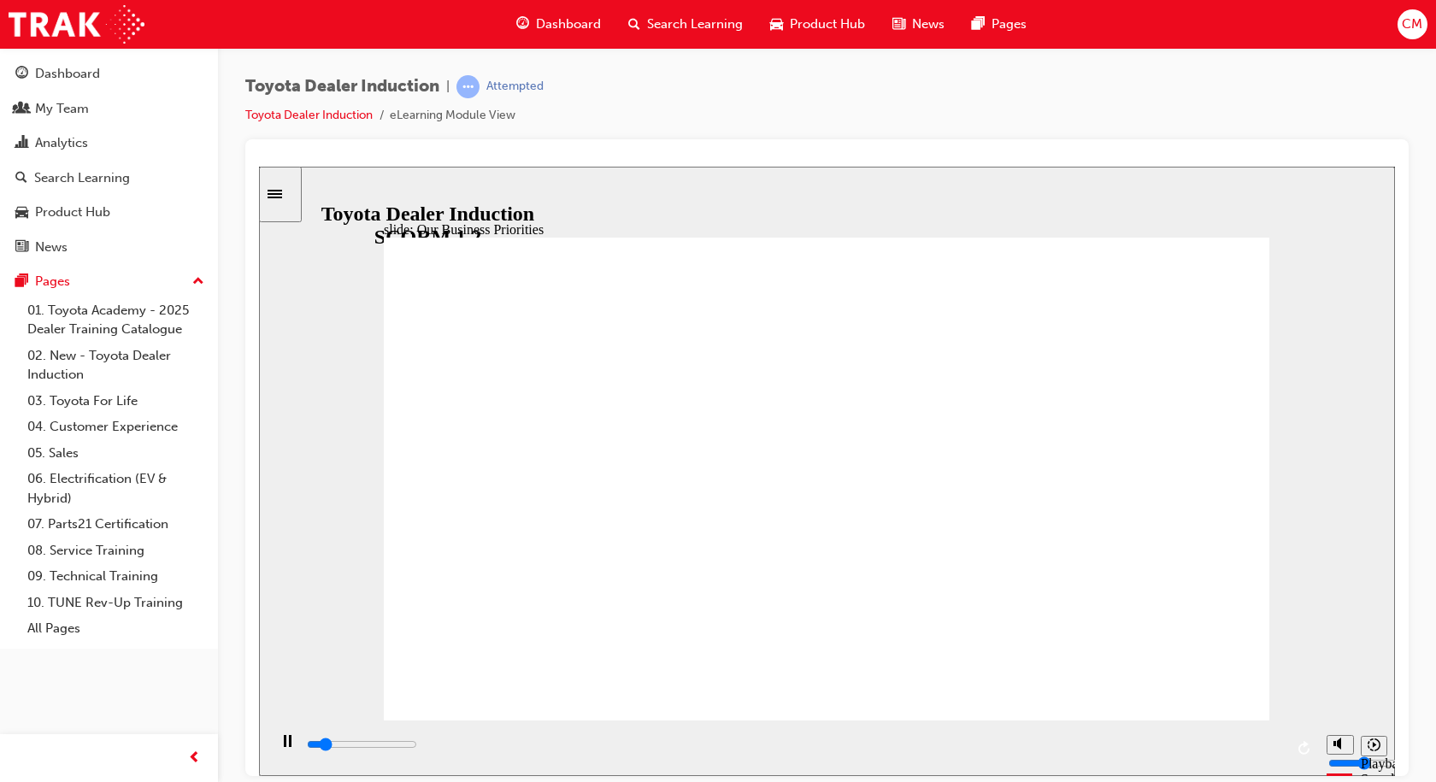
type input "4500"
